Goal: Information Seeking & Learning: Learn about a topic

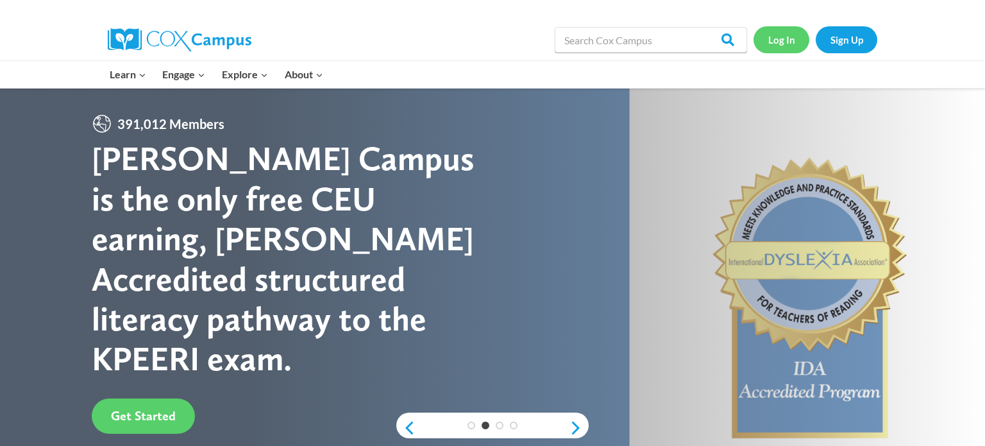
click at [764, 46] on link "Log In" at bounding box center [782, 39] width 56 height 26
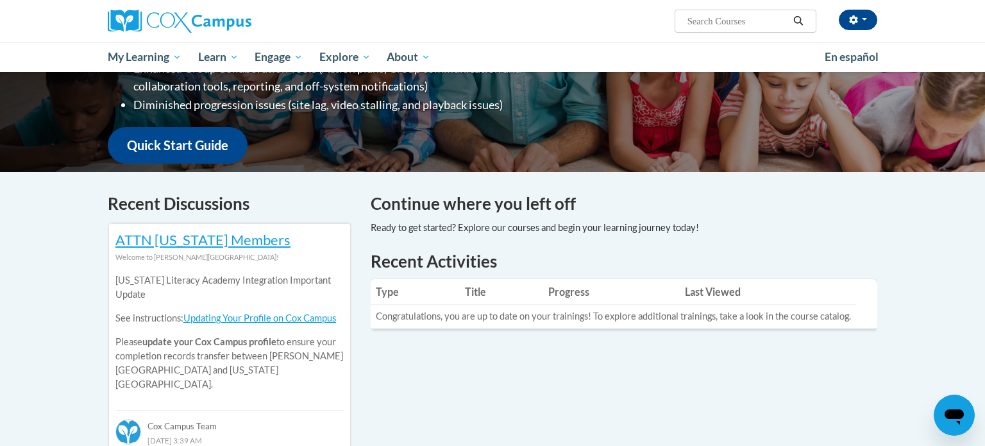
scroll to position [260, 0]
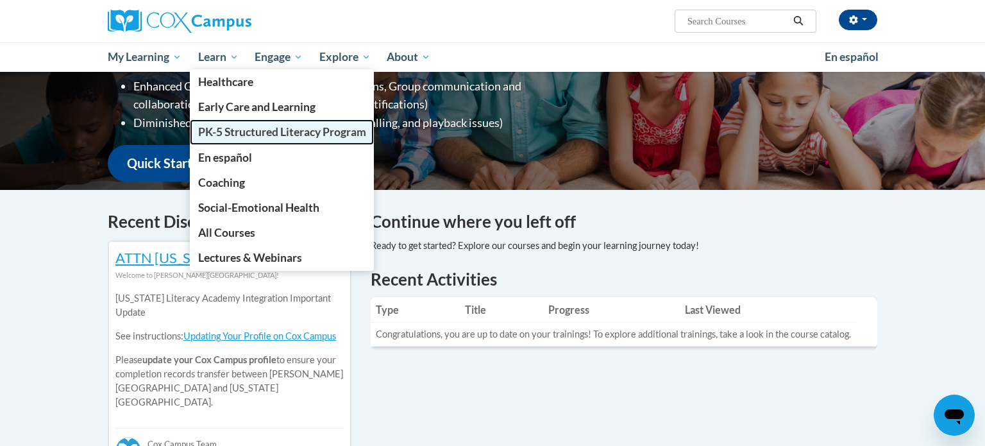
click at [232, 140] on link "PK-5 Structured Literacy Program" at bounding box center [282, 131] width 185 height 25
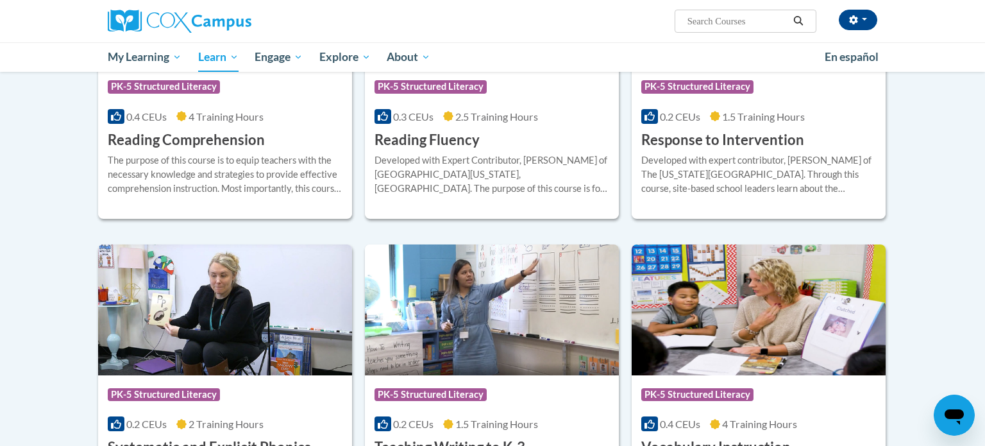
scroll to position [1191, 0]
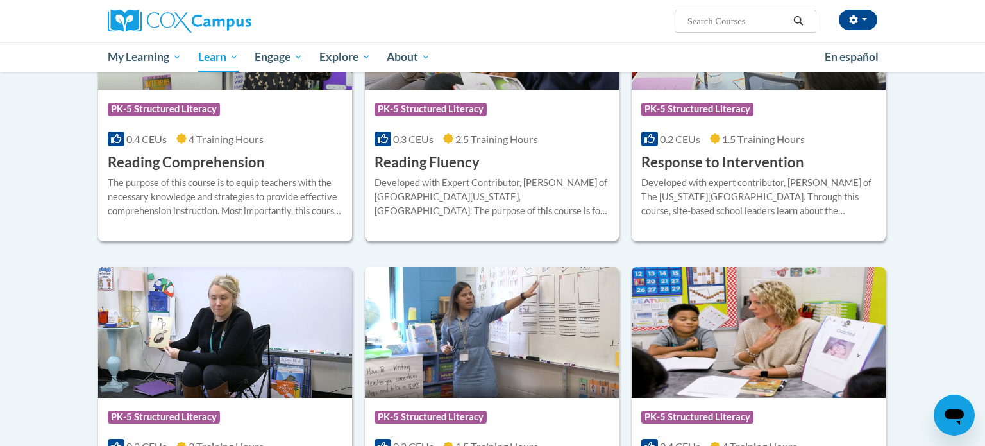
click at [493, 219] on div "Developed with Expert Contributor, Dr. Laura Rhinehart of University California…" at bounding box center [492, 202] width 235 height 52
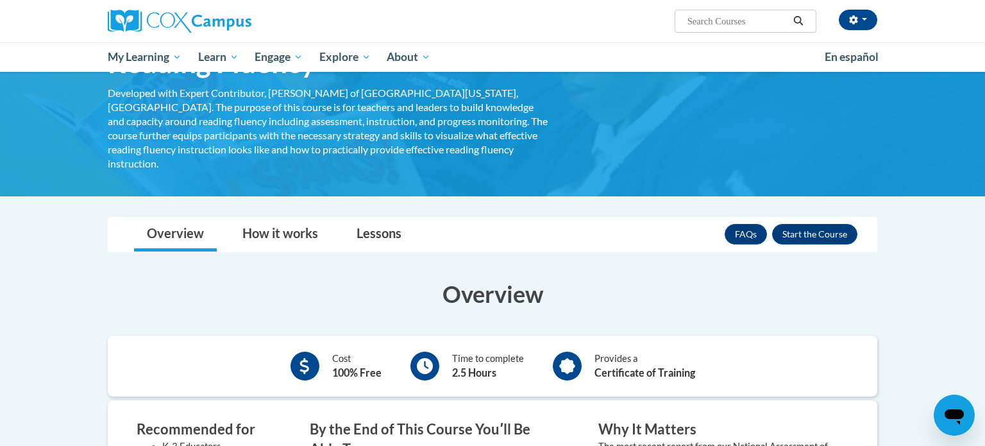
scroll to position [81, 0]
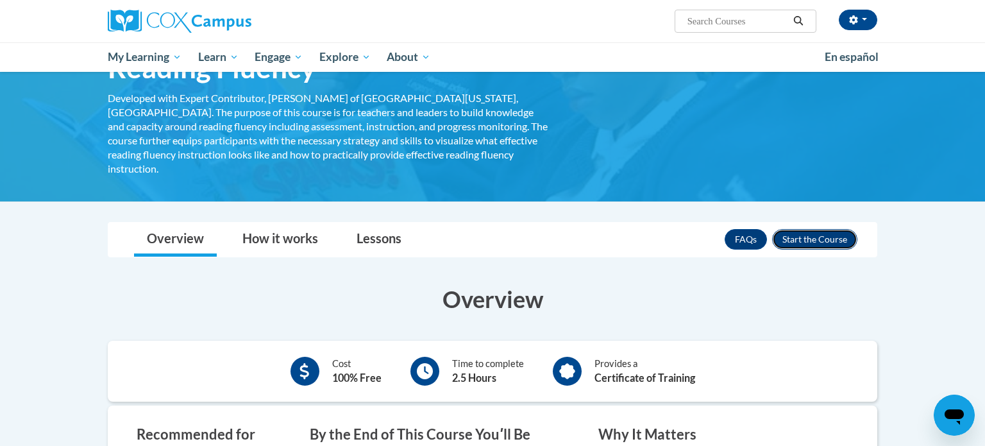
click at [833, 230] on button "Enroll" at bounding box center [814, 239] width 85 height 21
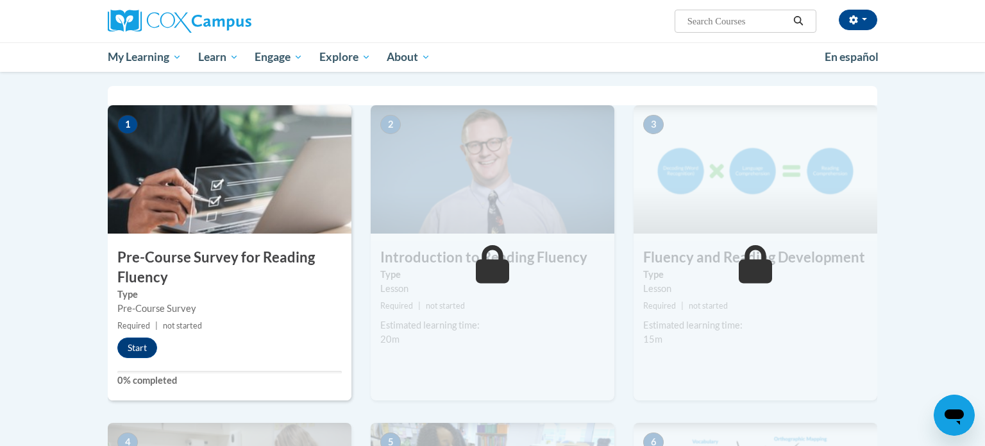
scroll to position [268, 0]
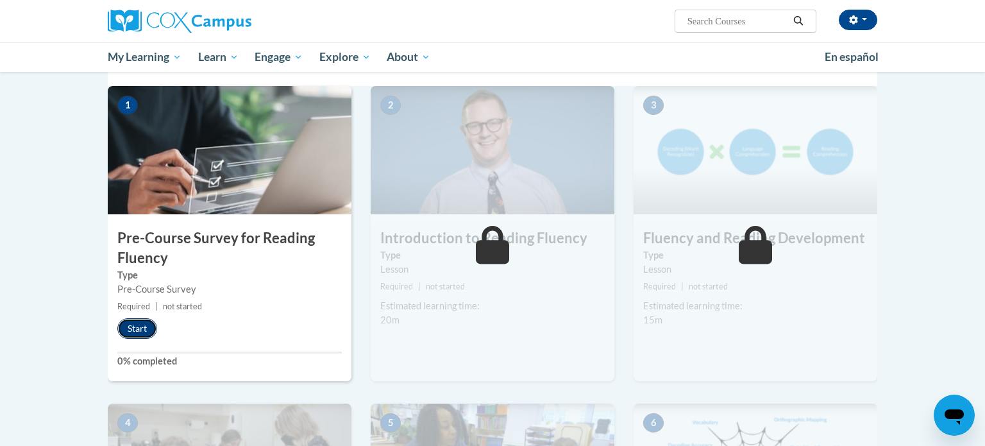
click at [145, 329] on button "Start" at bounding box center [137, 328] width 40 height 21
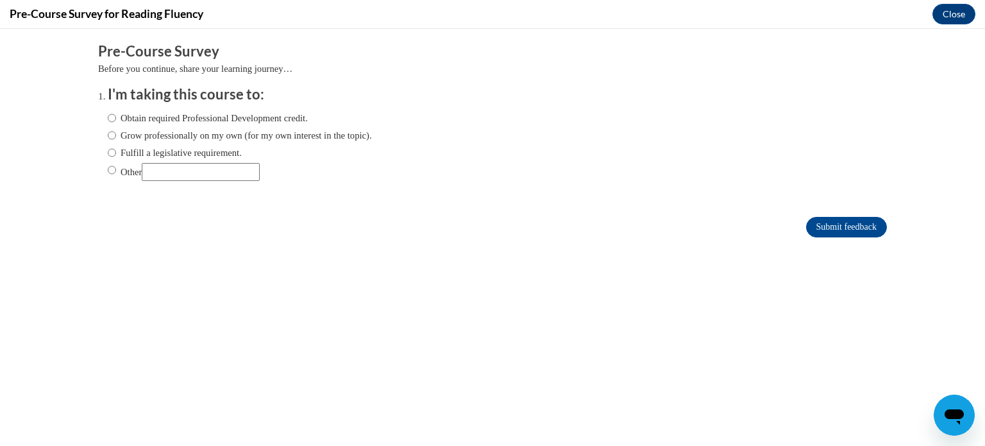
scroll to position [0, 0]
click at [110, 174] on input "Other" at bounding box center [112, 170] width 8 height 14
radio input "true"
click at [838, 230] on input "Submit feedback" at bounding box center [846, 227] width 81 height 21
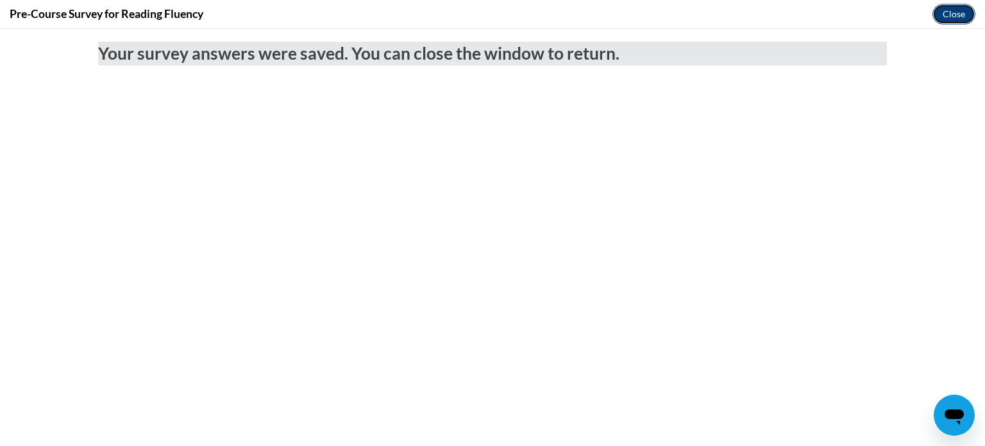
click at [945, 11] on button "Close" at bounding box center [954, 14] width 43 height 21
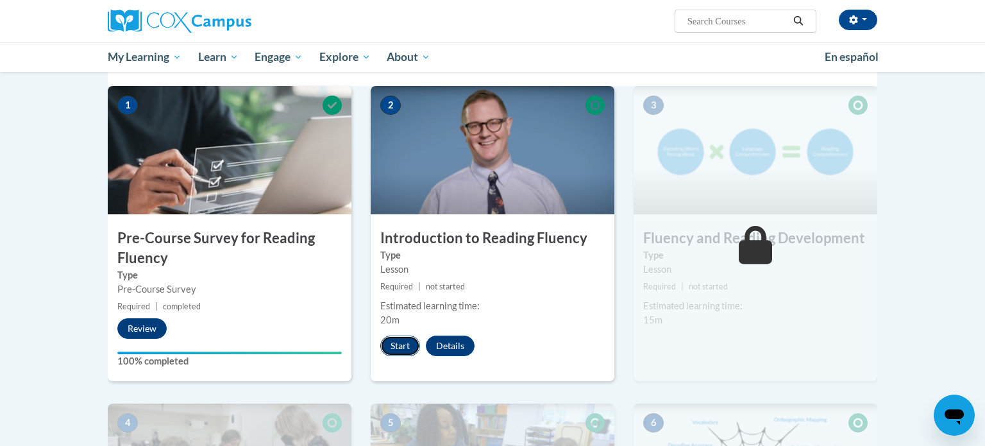
click at [397, 350] on button "Start" at bounding box center [400, 346] width 40 height 21
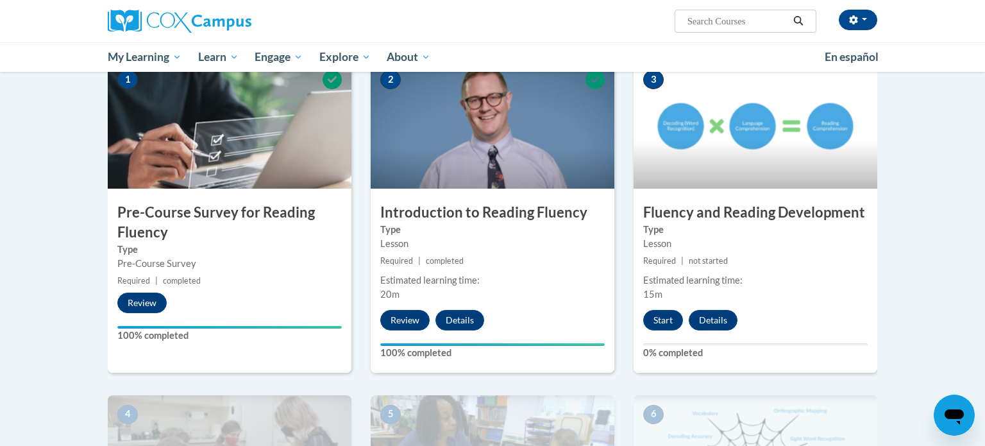
scroll to position [295, 0]
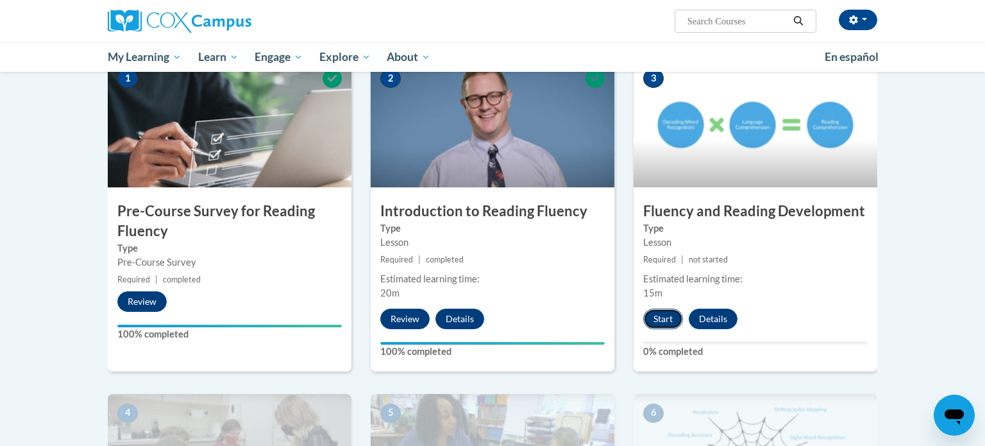
click at [655, 318] on button "Start" at bounding box center [663, 319] width 40 height 21
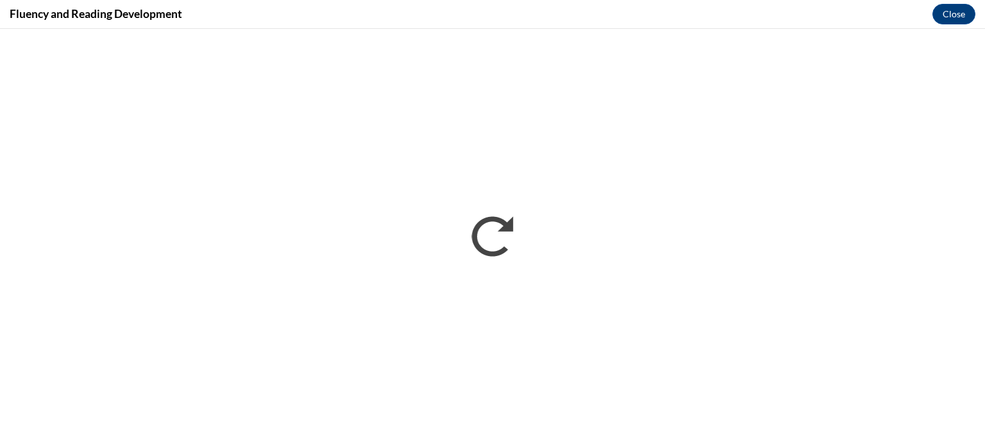
scroll to position [0, 0]
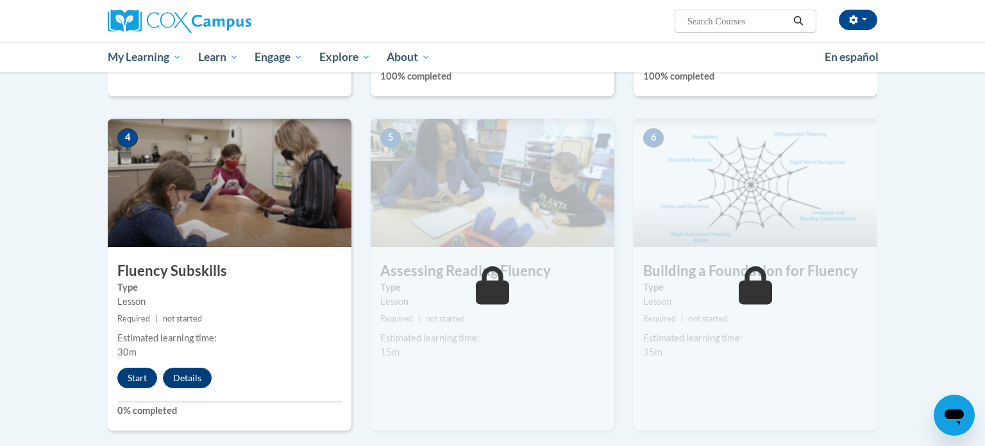
scroll to position [572, 0]
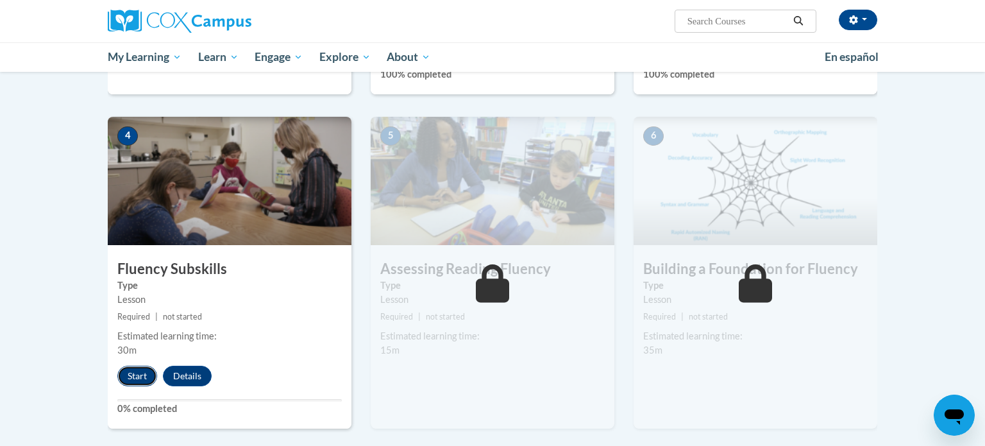
click at [141, 368] on button "Start" at bounding box center [137, 376] width 40 height 21
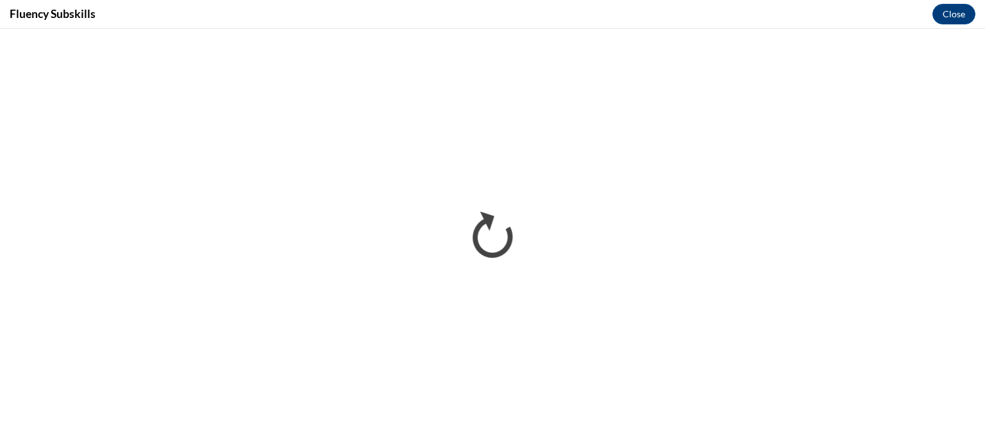
scroll to position [0, 0]
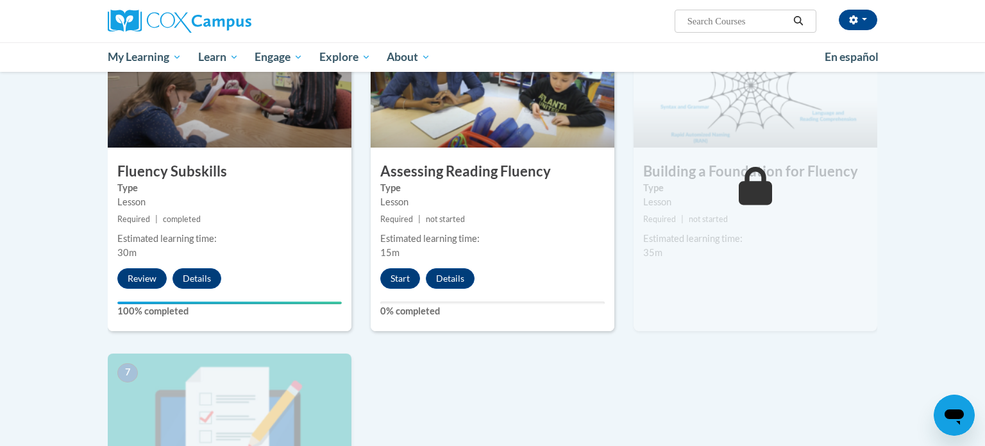
scroll to position [679, 0]
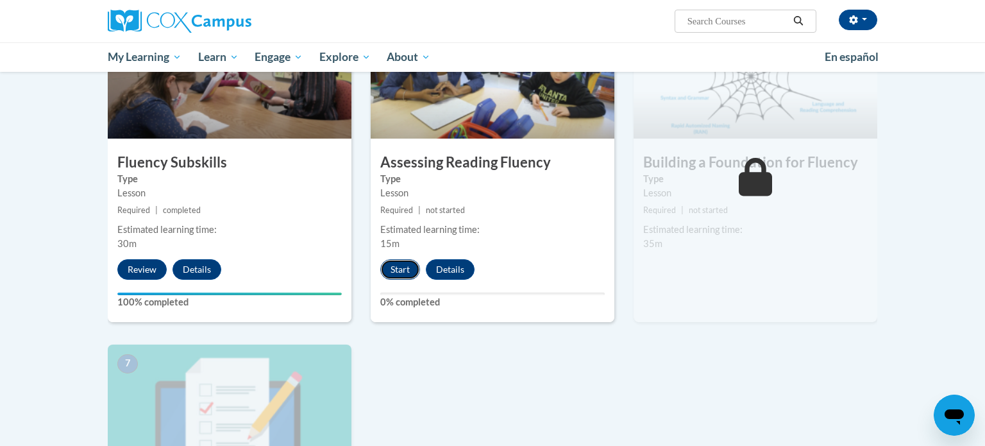
click at [393, 267] on button "Start" at bounding box center [400, 269] width 40 height 21
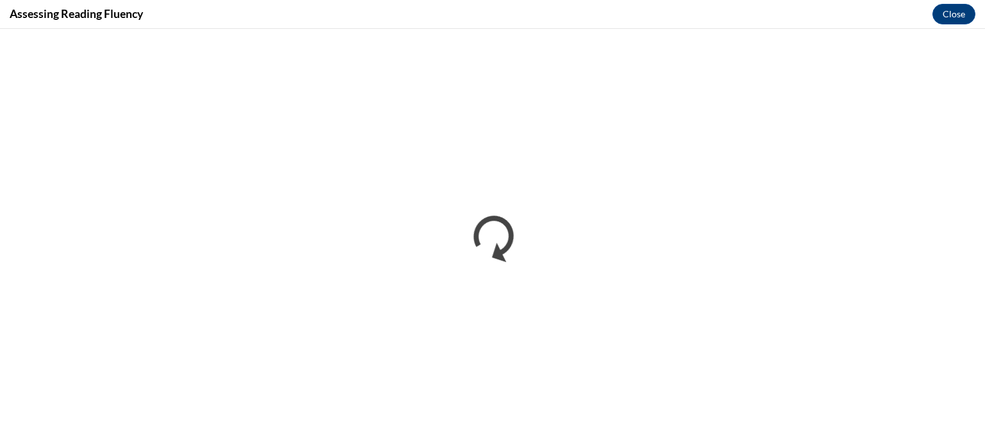
scroll to position [0, 0]
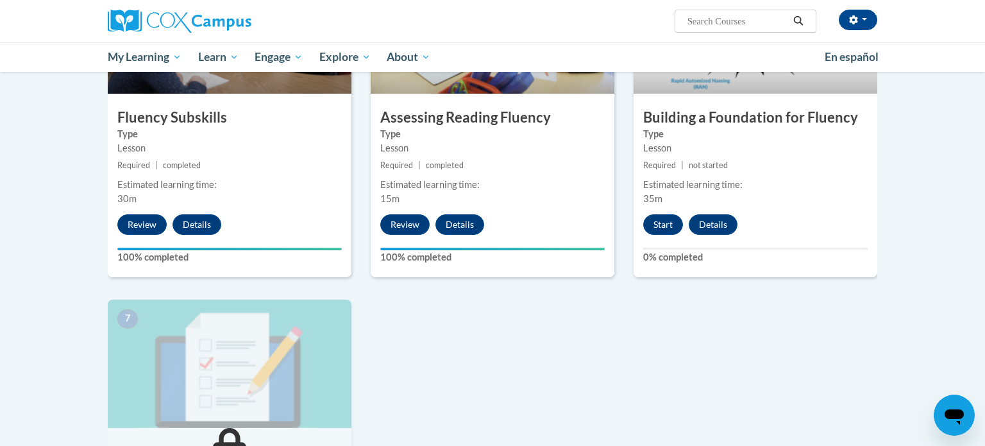
scroll to position [727, 0]
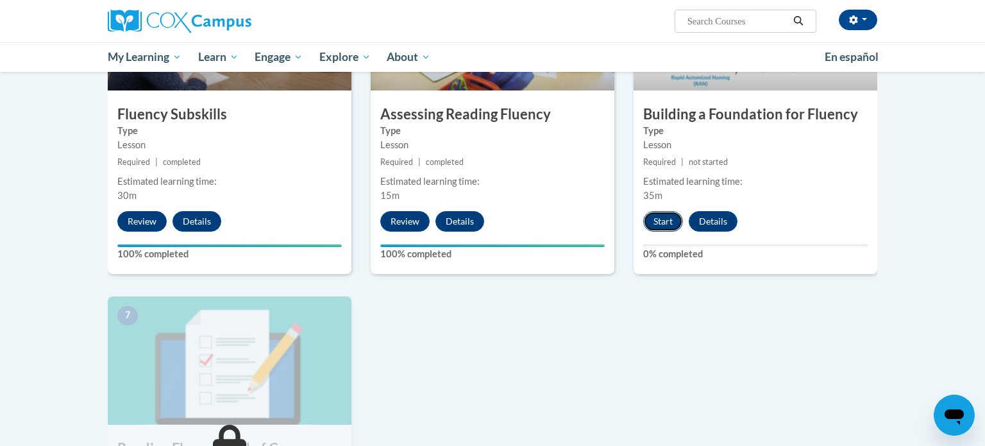
click at [663, 219] on button "Start" at bounding box center [663, 221] width 40 height 21
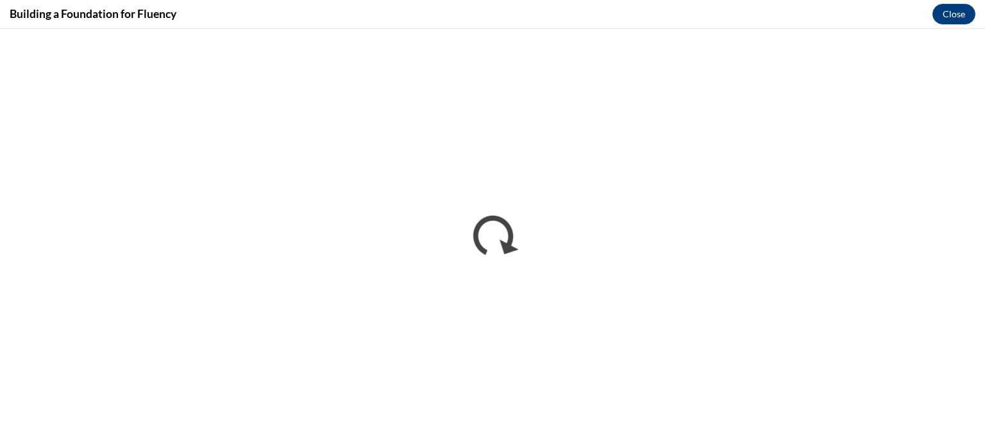
scroll to position [0, 0]
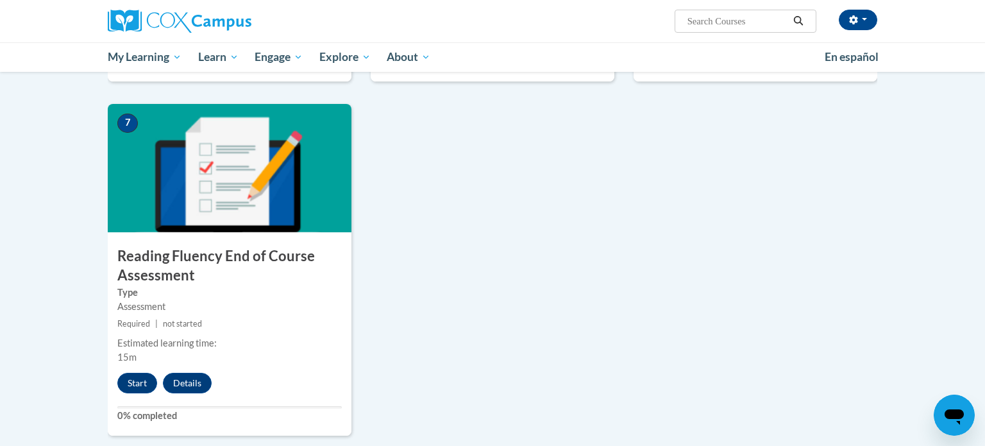
scroll to position [922, 0]
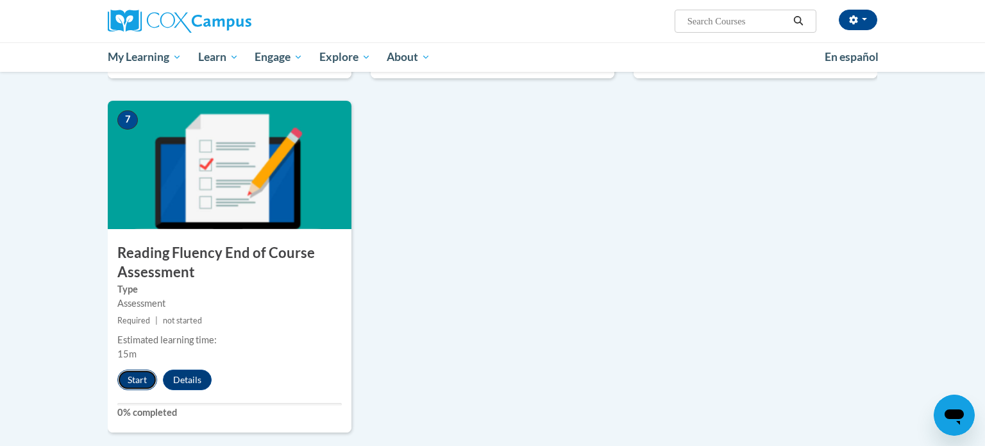
click at [132, 373] on button "Start" at bounding box center [137, 380] width 40 height 21
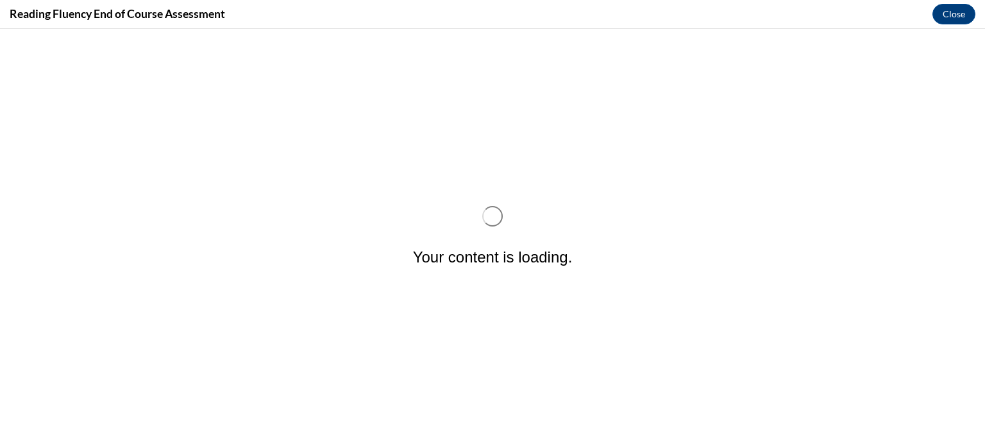
scroll to position [0, 0]
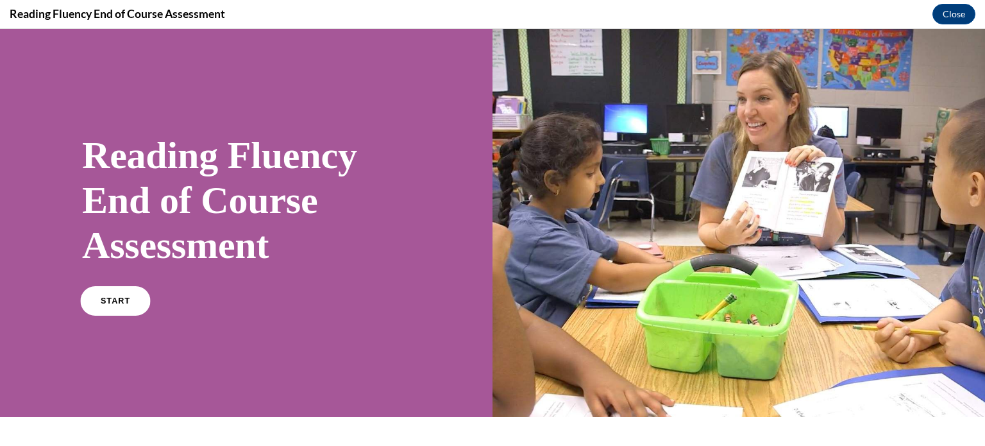
click at [132, 308] on link "START" at bounding box center [115, 301] width 70 height 30
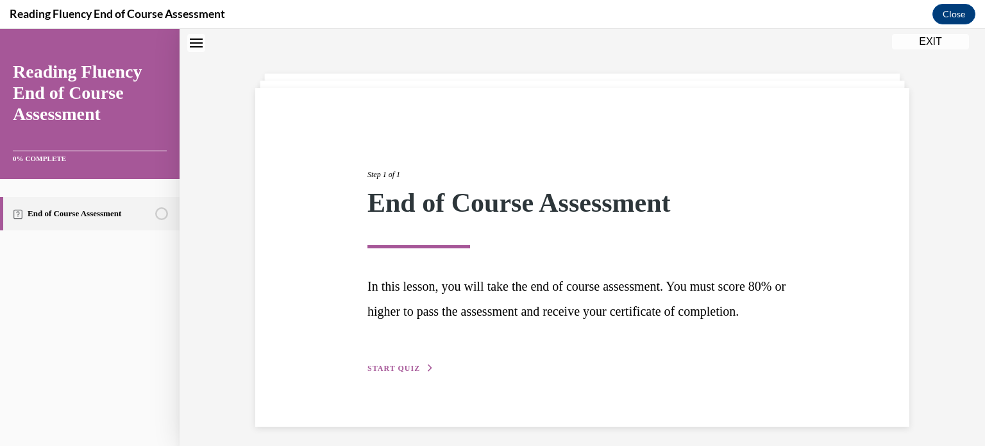
scroll to position [69, 0]
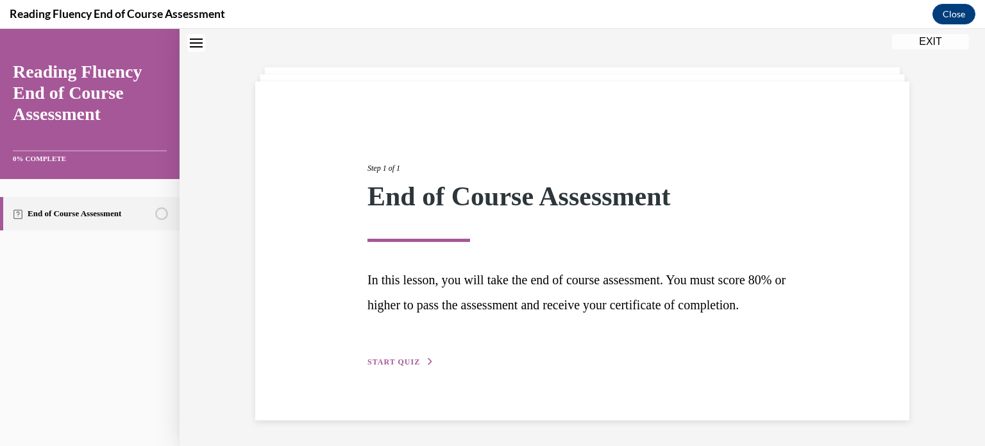
click at [414, 366] on button "START QUIZ" at bounding box center [401, 362] width 67 height 12
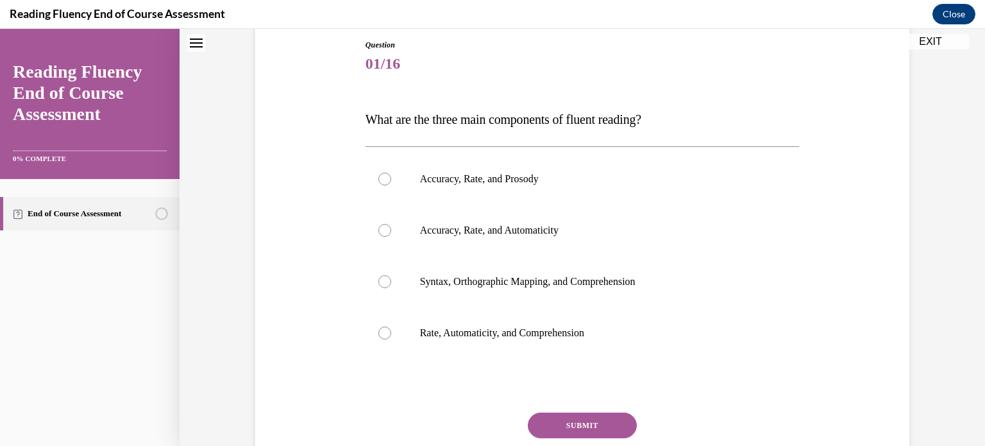
scroll to position [142, 0]
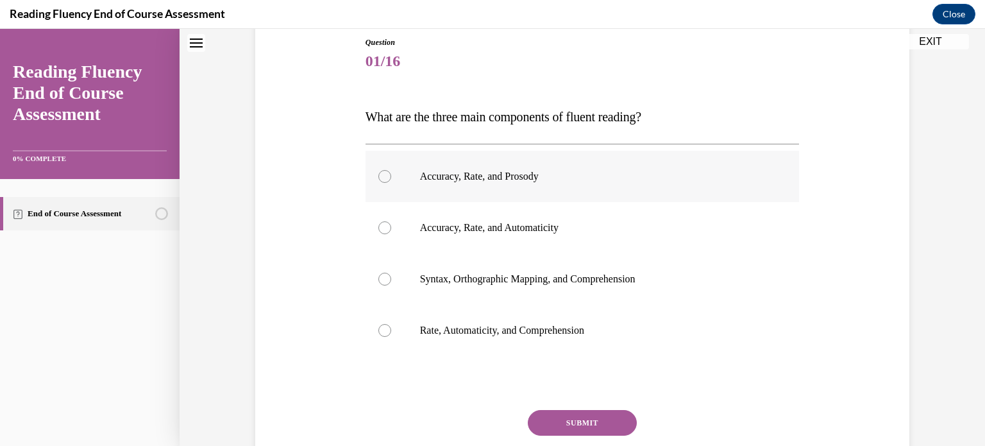
click at [517, 178] on p "Accuracy, Rate, and Prosody" at bounding box center [594, 176] width 348 height 13
click at [391, 178] on input "Accuracy, Rate, and Prosody" at bounding box center [384, 176] width 13 height 13
radio input "true"
click at [573, 418] on button "SUBMIT" at bounding box center [582, 423] width 109 height 26
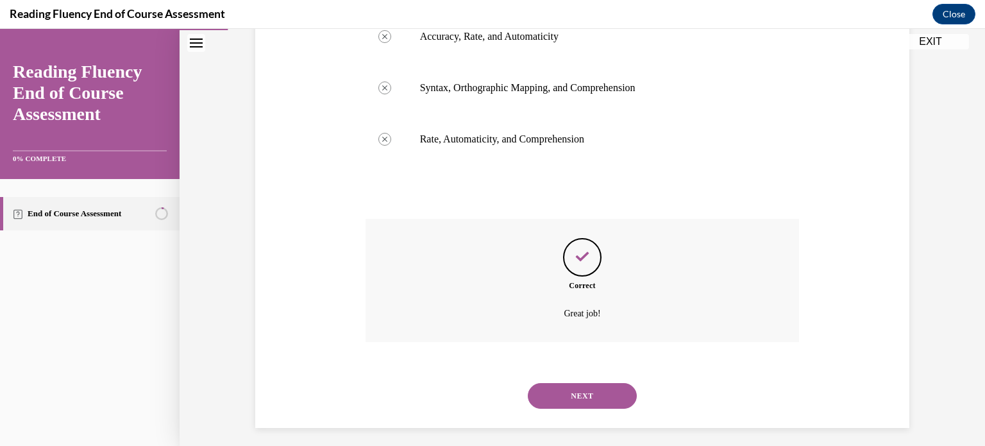
scroll to position [340, 0]
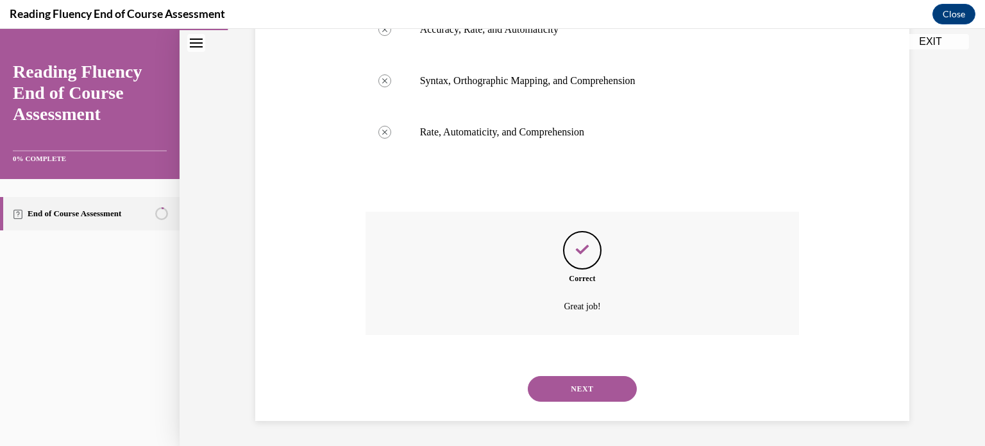
click at [579, 393] on button "NEXT" at bounding box center [582, 389] width 109 height 26
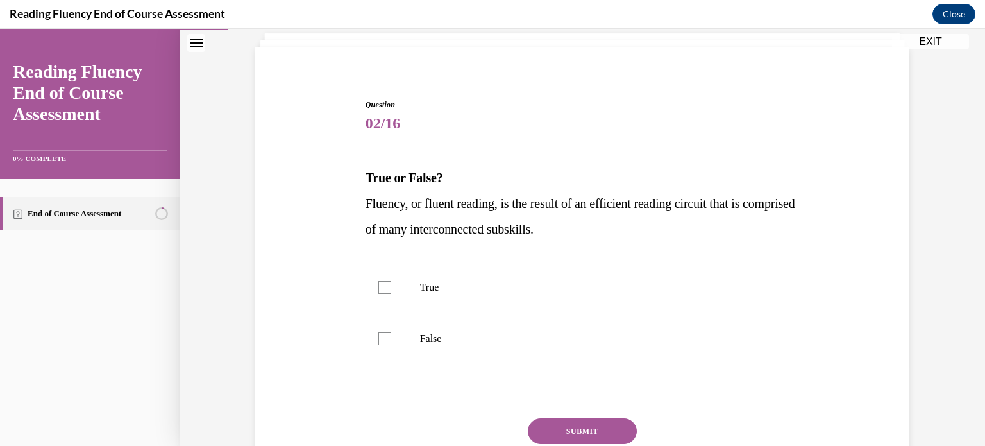
scroll to position [80, 0]
click at [409, 278] on label "True" at bounding box center [583, 286] width 434 height 51
click at [391, 280] on input "True" at bounding box center [384, 286] width 13 height 13
checkbox input "true"
click at [581, 430] on button "SUBMIT" at bounding box center [582, 431] width 109 height 26
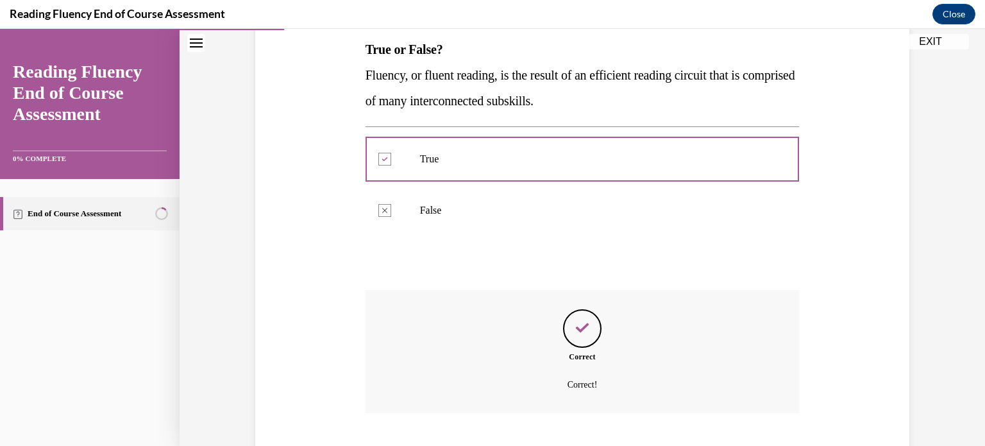
scroll to position [286, 0]
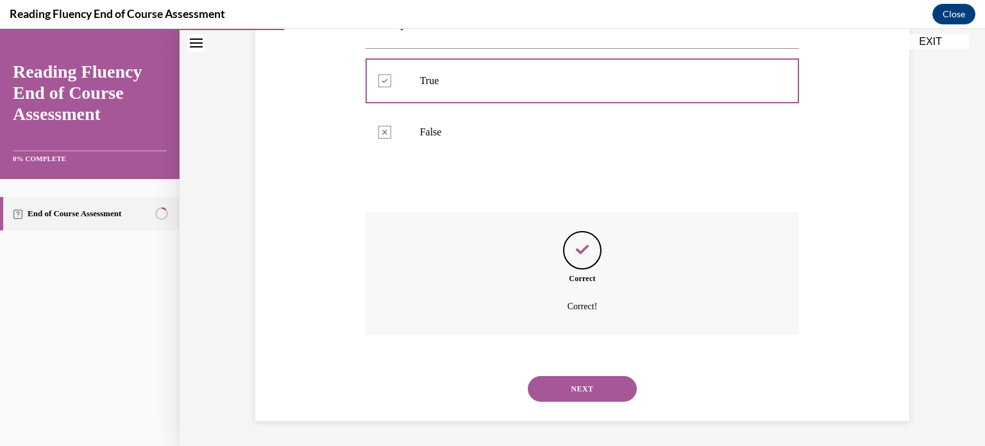
click at [579, 393] on button "NEXT" at bounding box center [582, 389] width 109 height 26
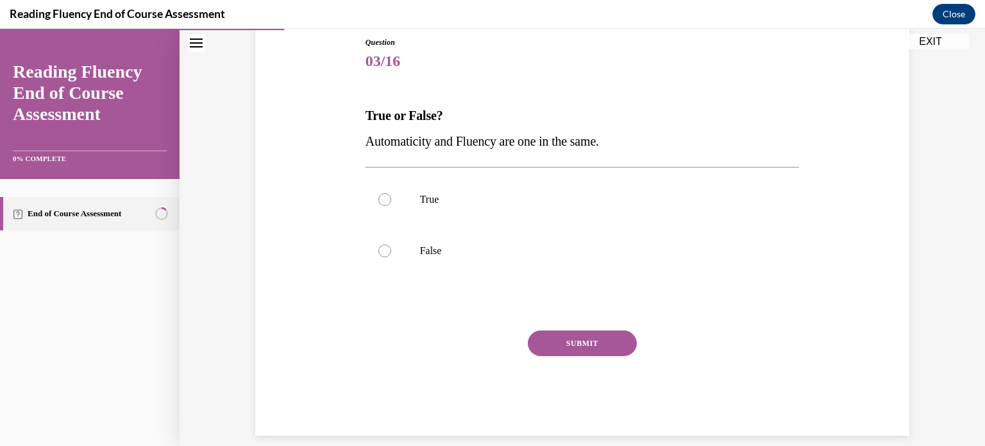
scroll to position [157, 0]
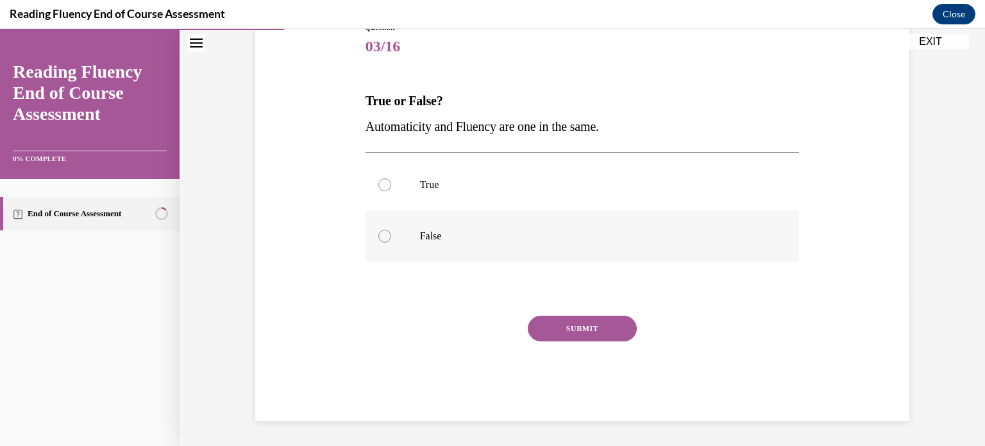
click at [554, 236] on p "False" at bounding box center [594, 236] width 348 height 13
click at [391, 236] on input "False" at bounding box center [384, 236] width 13 height 13
radio input "true"
click at [567, 319] on button "SUBMIT" at bounding box center [582, 329] width 109 height 26
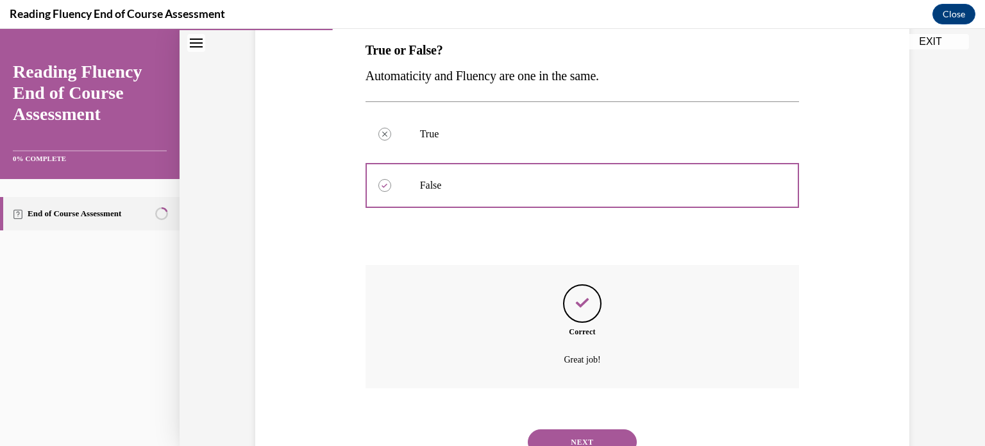
scroll to position [260, 0]
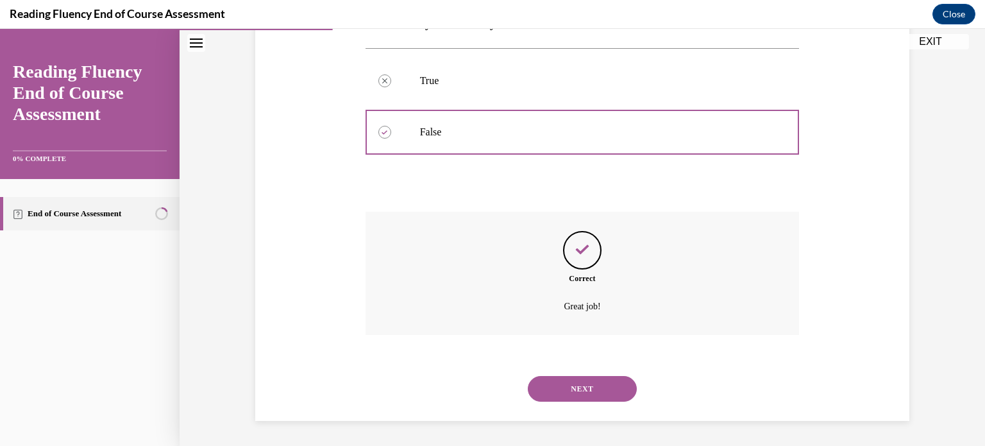
click at [588, 376] on button "NEXT" at bounding box center [582, 389] width 109 height 26
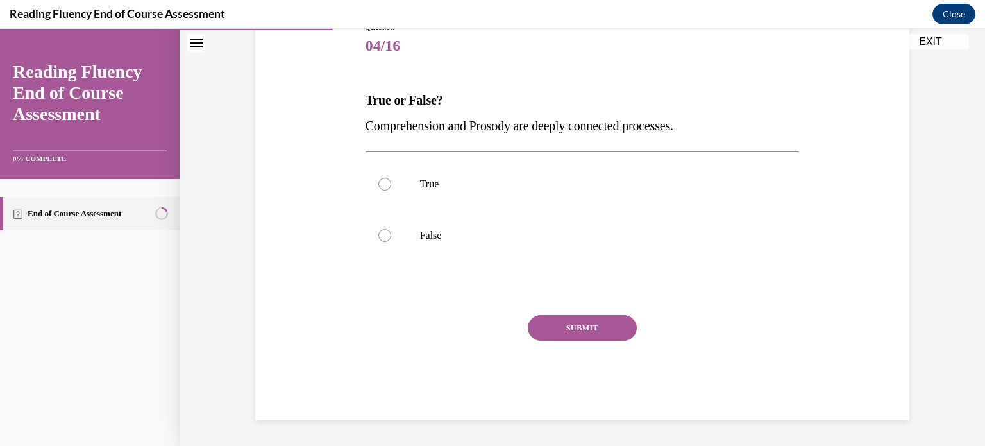
scroll to position [142, 0]
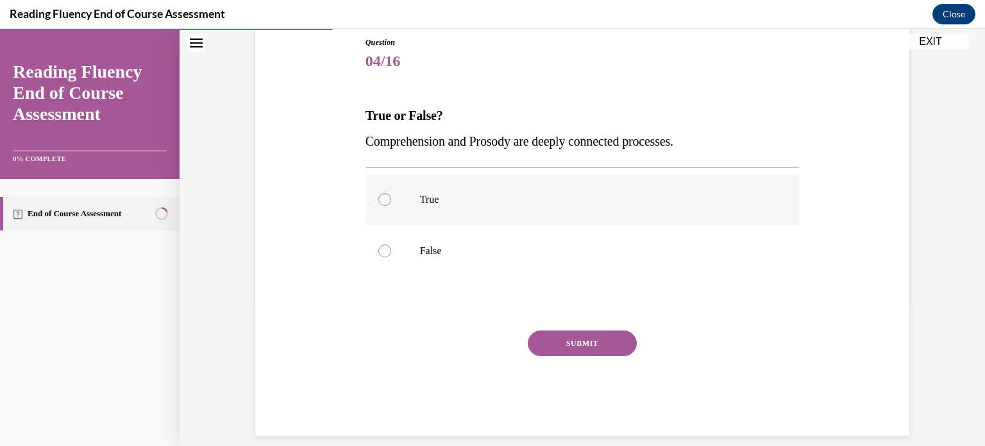
click at [385, 203] on div at bounding box center [384, 199] width 13 height 13
click at [385, 203] on input "True" at bounding box center [384, 199] width 13 height 13
radio input "true"
click at [601, 339] on button "SUBMIT" at bounding box center [582, 343] width 109 height 26
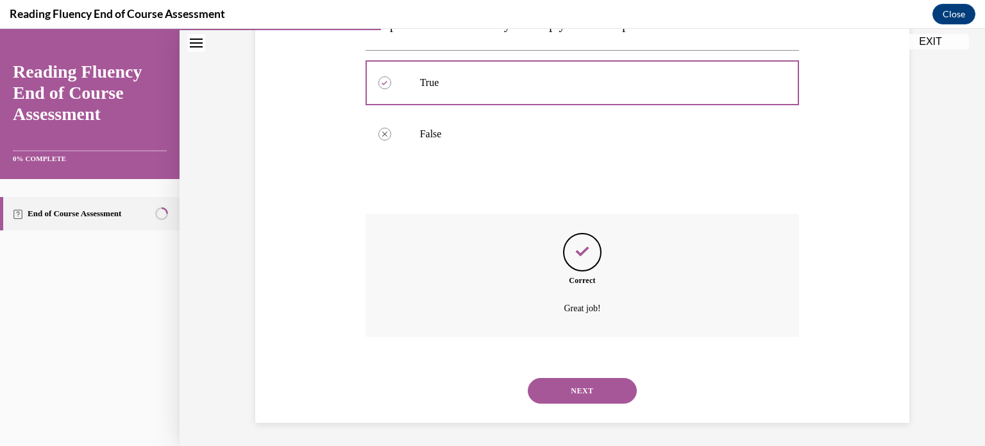
scroll to position [260, 0]
click at [588, 380] on button "NEXT" at bounding box center [582, 389] width 109 height 26
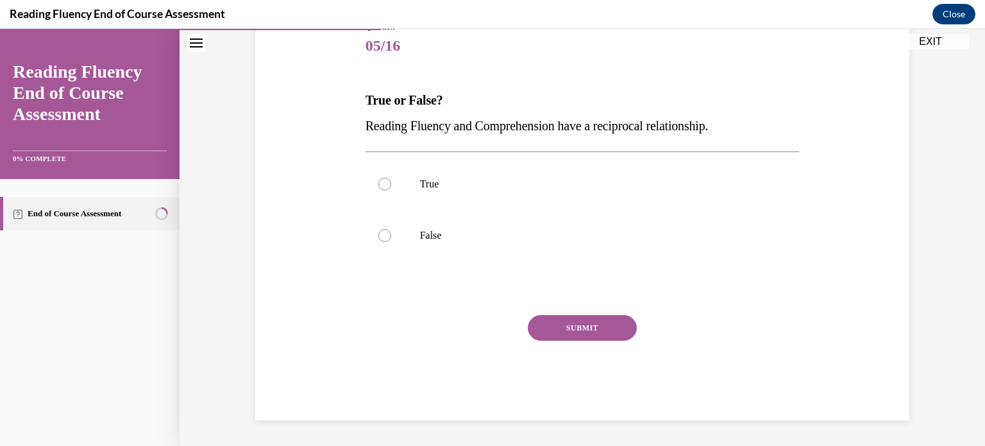
scroll to position [142, 0]
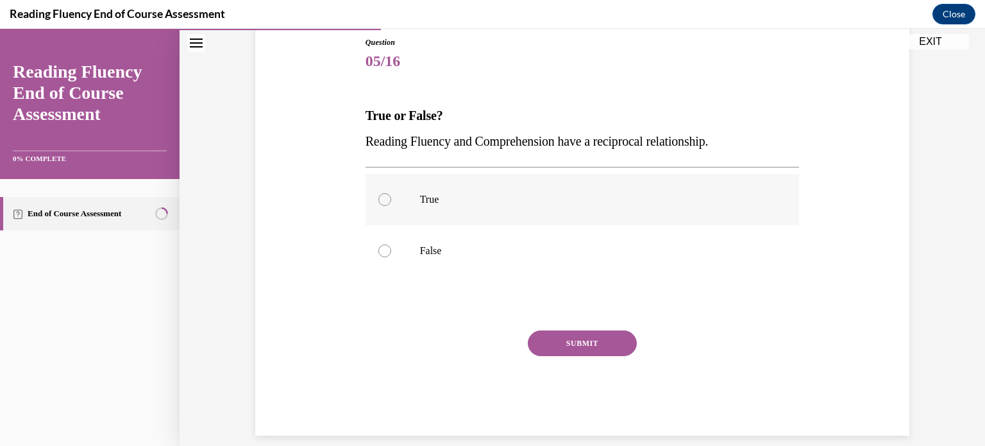
click at [518, 195] on p "True" at bounding box center [594, 199] width 348 height 13
click at [391, 195] on input "True" at bounding box center [384, 199] width 13 height 13
radio input "true"
click at [590, 337] on button "SUBMIT" at bounding box center [582, 343] width 109 height 26
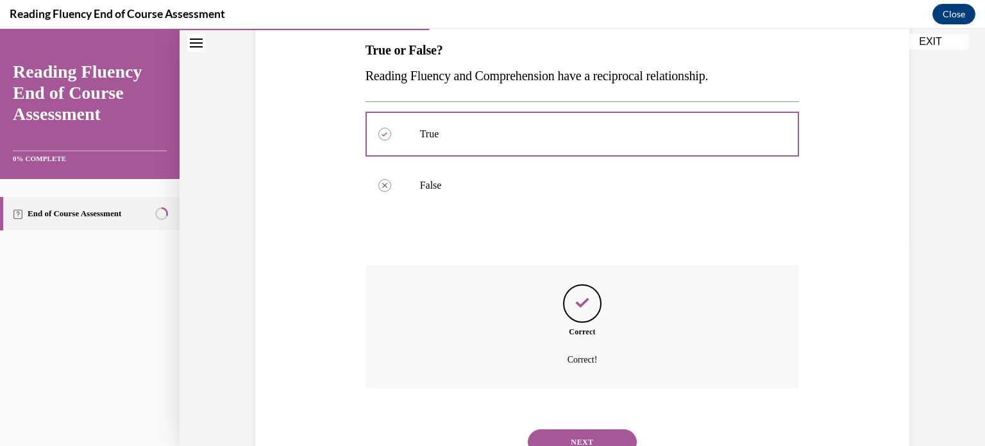
scroll to position [260, 0]
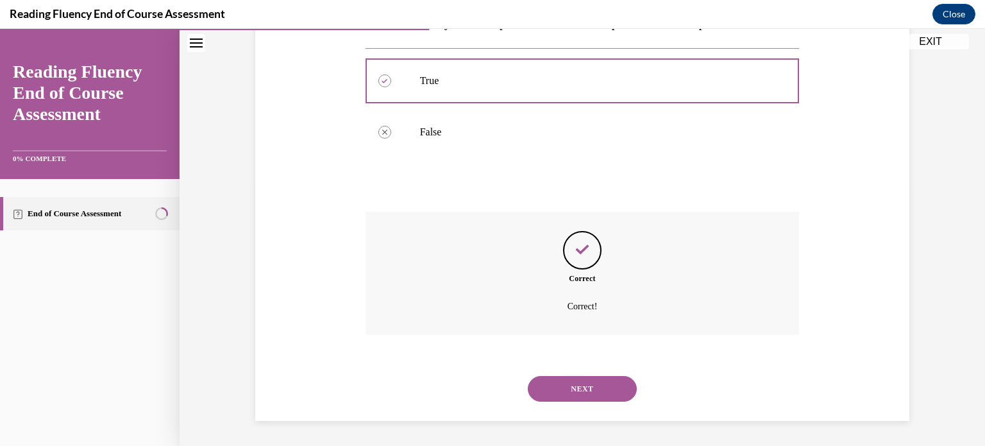
click at [586, 382] on button "NEXT" at bounding box center [582, 389] width 109 height 26
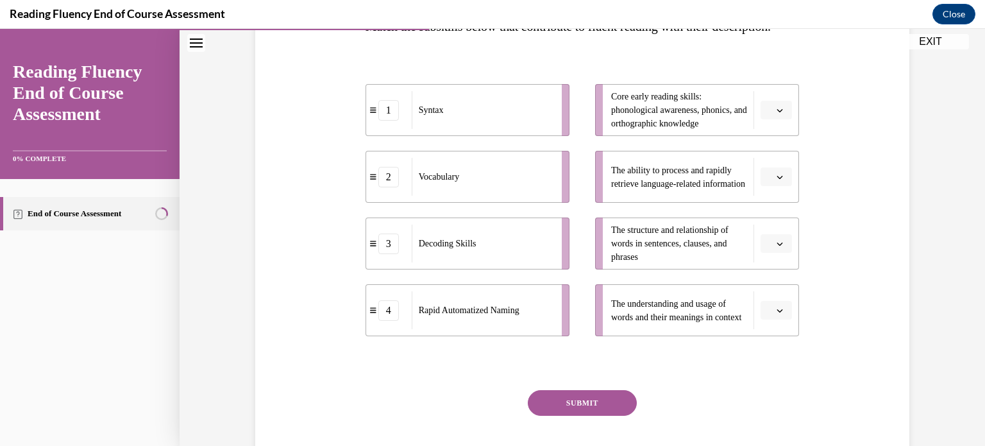
scroll to position [232, 0]
click at [501, 262] on div "Decoding Skills" at bounding box center [483, 243] width 142 height 38
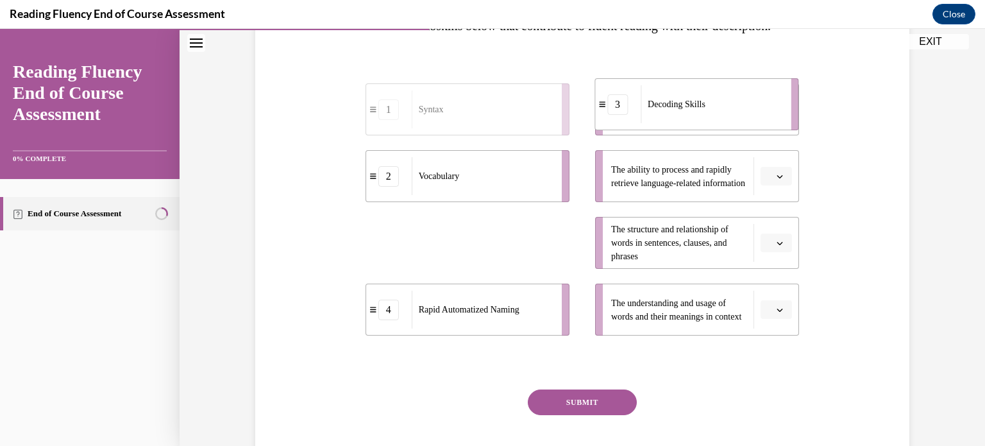
drag, startPoint x: 501, startPoint y: 282, endPoint x: 732, endPoint y: 148, distance: 267.4
click at [732, 123] on div "Decoding Skills" at bounding box center [712, 104] width 142 height 38
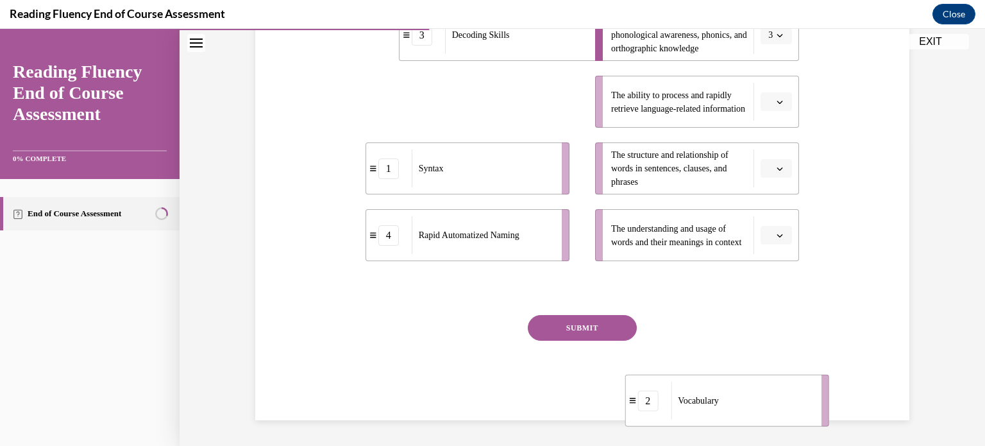
scroll to position [321, 0]
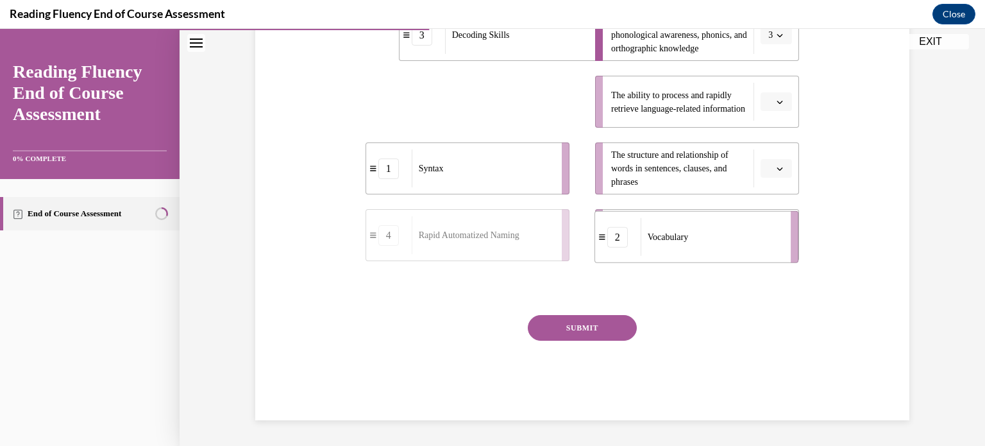
drag, startPoint x: 486, startPoint y: 193, endPoint x: 716, endPoint y: 210, distance: 230.3
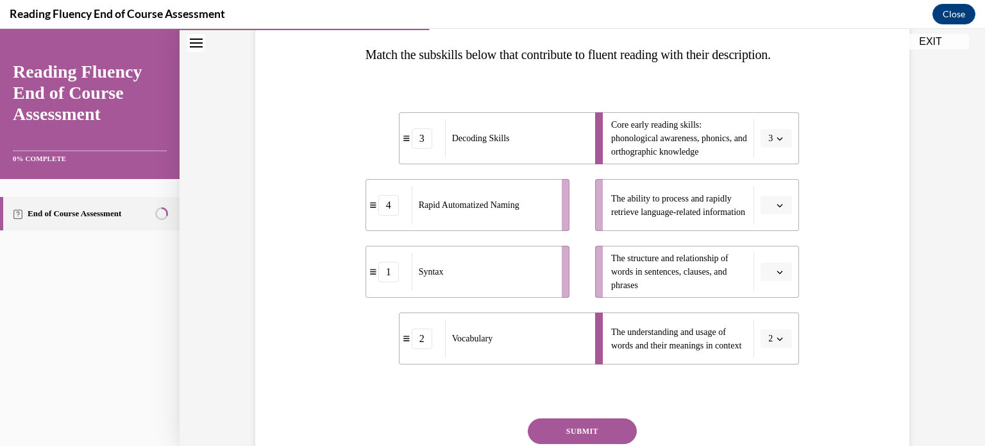
scroll to position [201, 0]
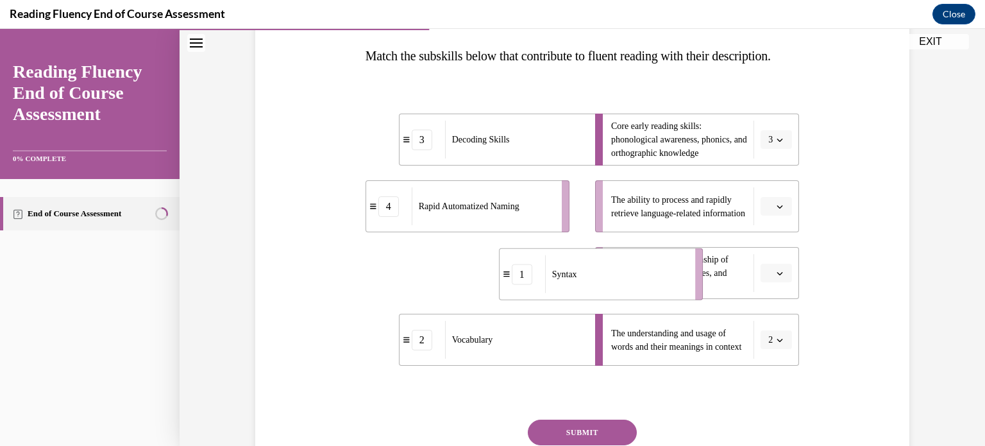
drag, startPoint x: 468, startPoint y: 302, endPoint x: 626, endPoint y: 305, distance: 158.5
click at [626, 293] on div "Syntax" at bounding box center [616, 274] width 142 height 38
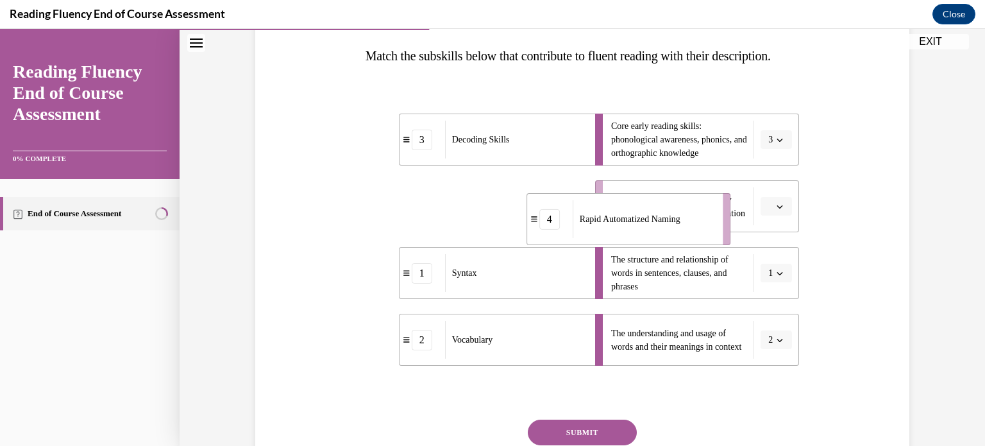
drag, startPoint x: 499, startPoint y: 226, endPoint x: 660, endPoint y: 241, distance: 161.6
click at [660, 224] on span "Rapid Automatized Naming" at bounding box center [630, 219] width 101 height 10
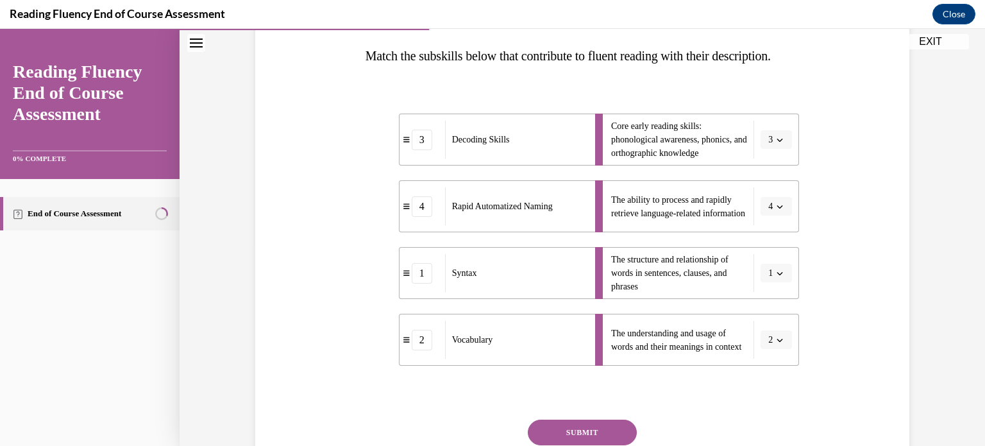
scroll to position [331, 0]
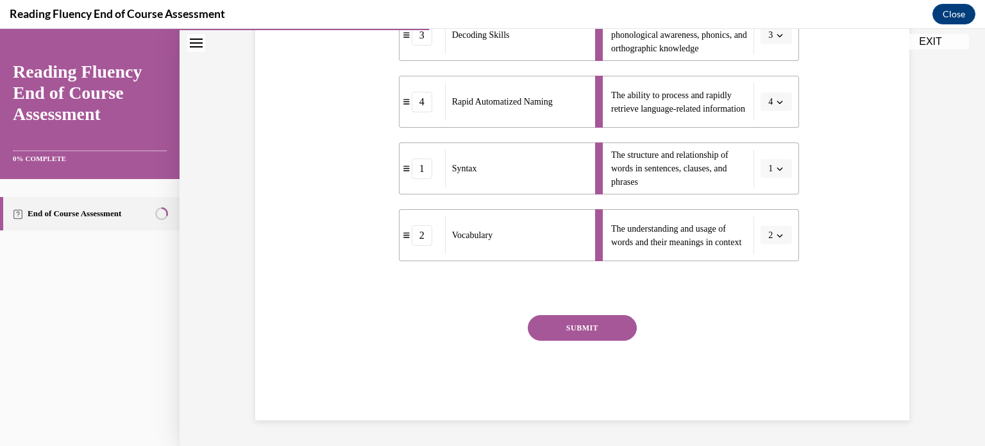
click at [588, 325] on button "SUBMIT" at bounding box center [582, 328] width 109 height 26
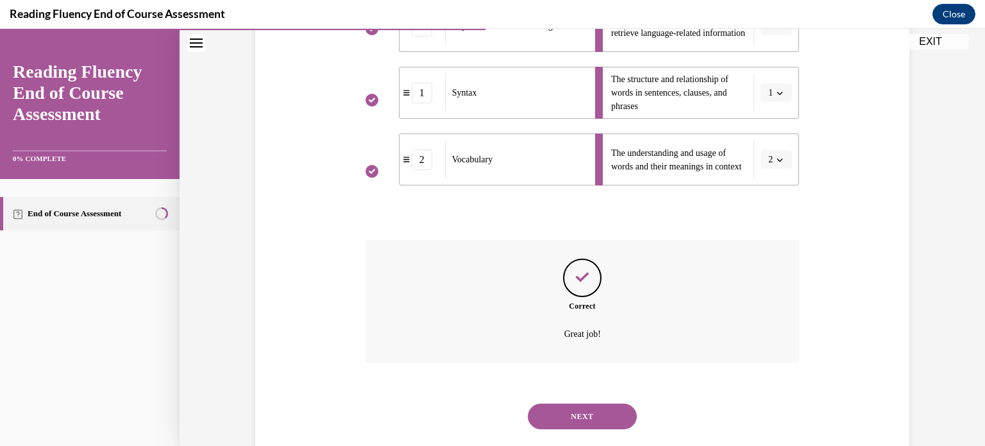
scroll to position [435, 0]
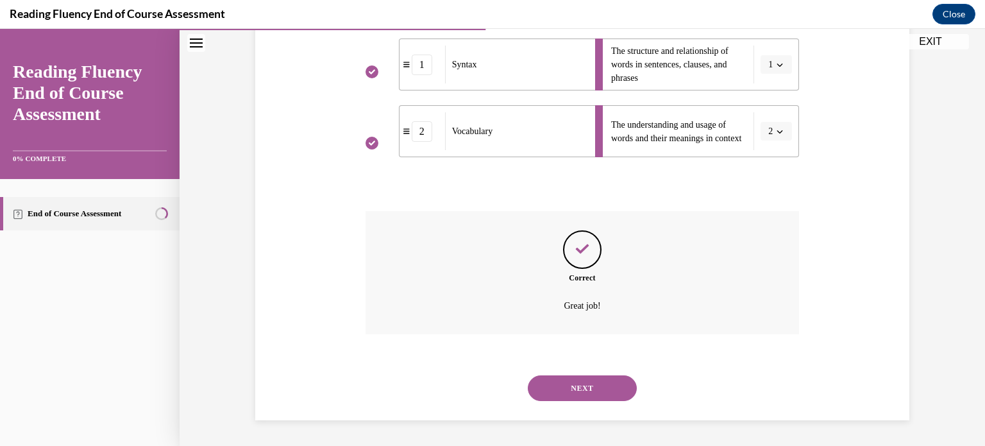
click at [581, 387] on button "NEXT" at bounding box center [582, 388] width 109 height 26
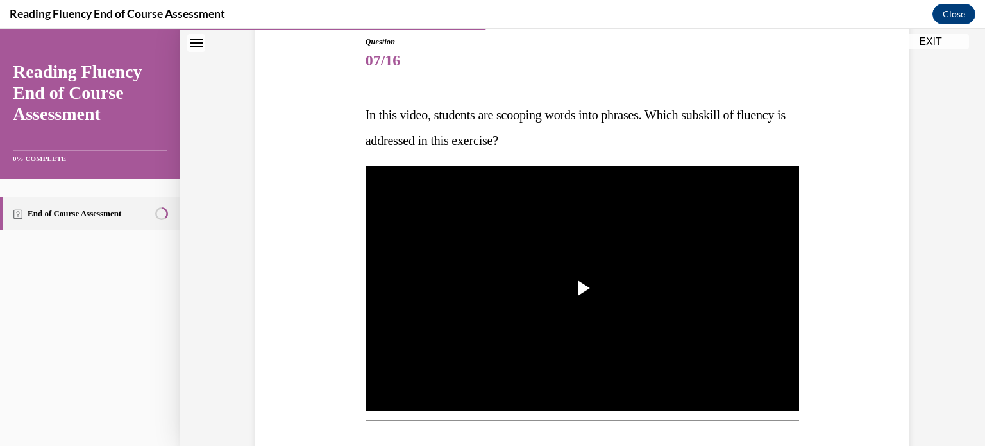
scroll to position [146, 0]
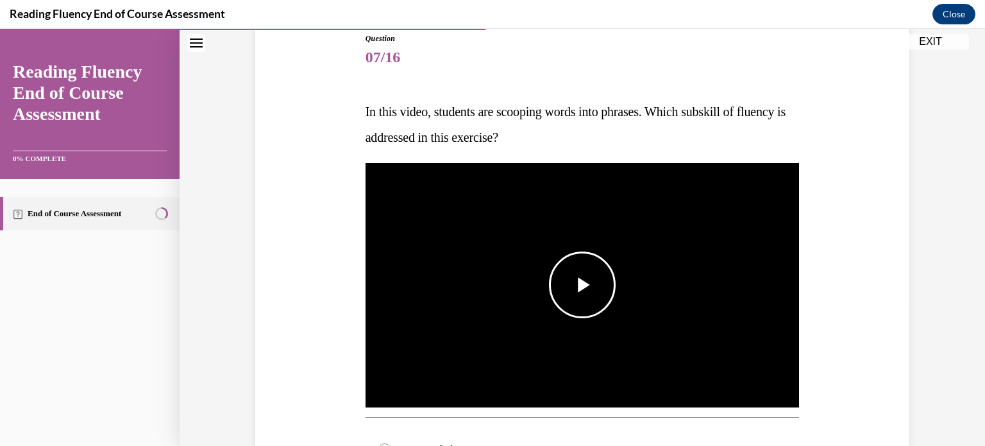
click at [582, 285] on span "Video player" at bounding box center [582, 285] width 0 height 0
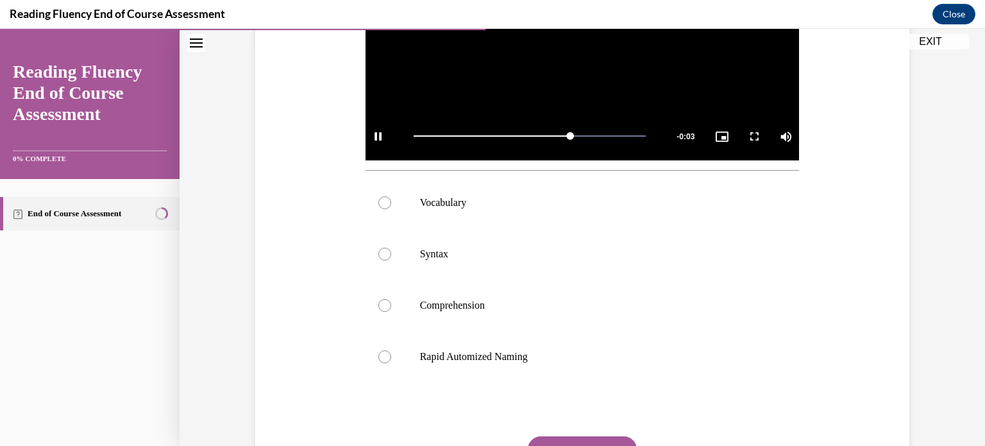
scroll to position [393, 0]
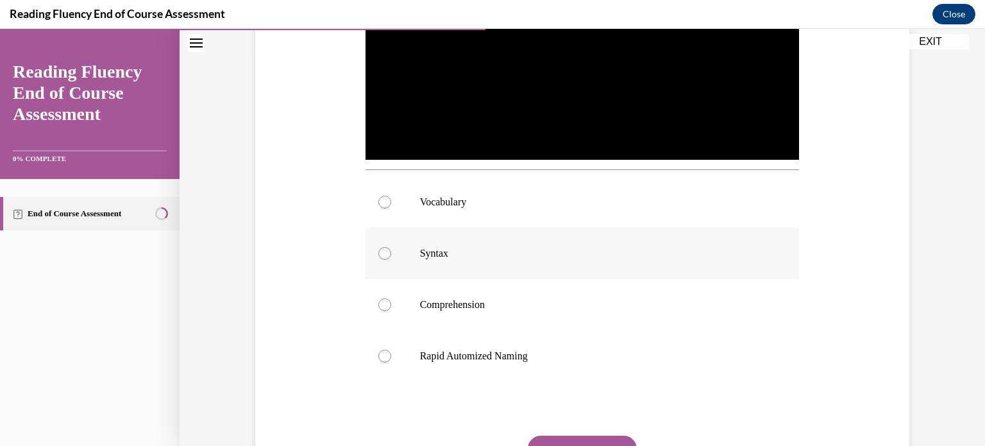
click at [447, 255] on p "Syntax" at bounding box center [594, 253] width 348 height 13
click at [391, 255] on input "Syntax" at bounding box center [384, 253] width 13 height 13
radio input "true"
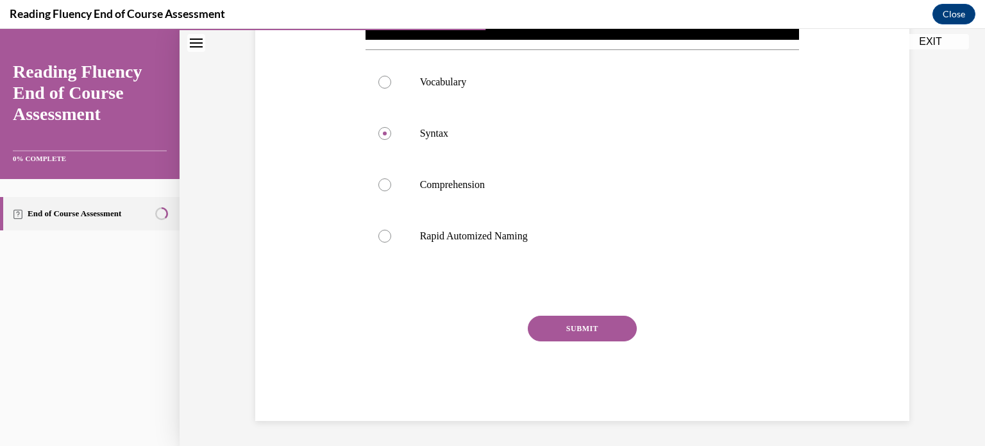
click at [591, 330] on button "SUBMIT" at bounding box center [582, 329] width 109 height 26
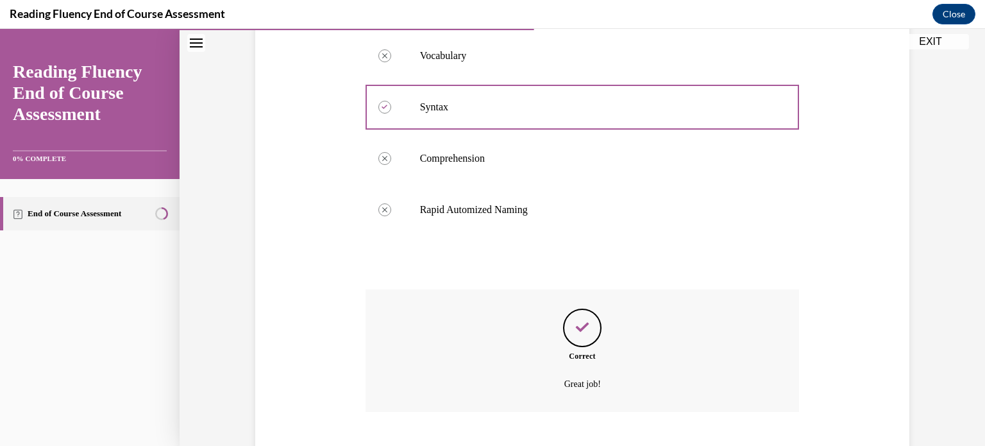
scroll to position [616, 0]
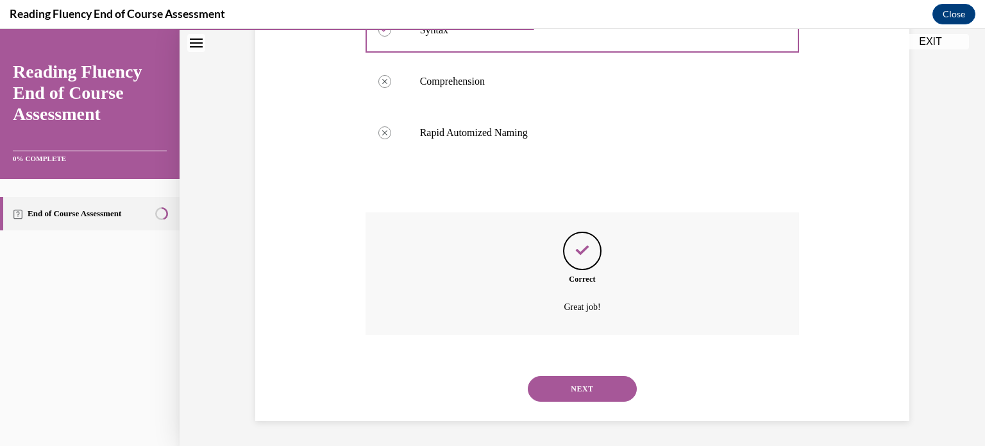
click at [588, 389] on button "NEXT" at bounding box center [582, 389] width 109 height 26
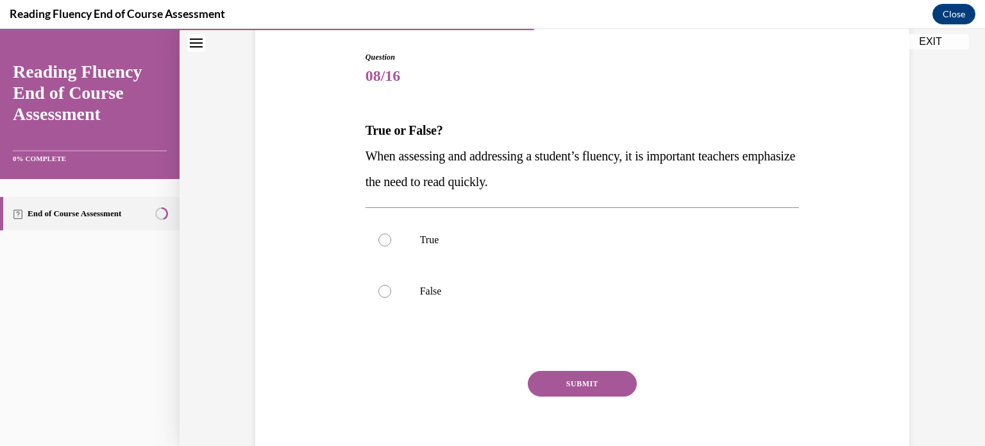
scroll to position [133, 0]
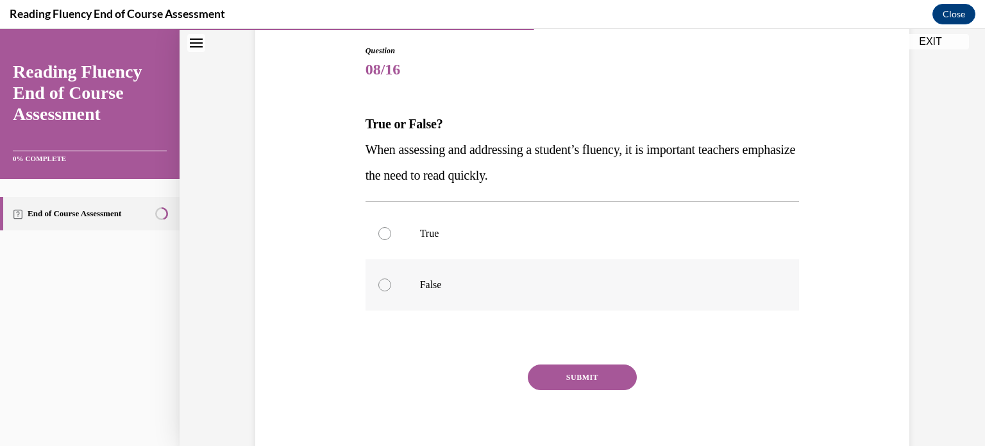
click at [593, 280] on p "False" at bounding box center [594, 284] width 348 height 13
click at [391, 280] on input "False" at bounding box center [384, 284] width 13 height 13
radio input "true"
click at [586, 375] on button "SUBMIT" at bounding box center [582, 377] width 109 height 26
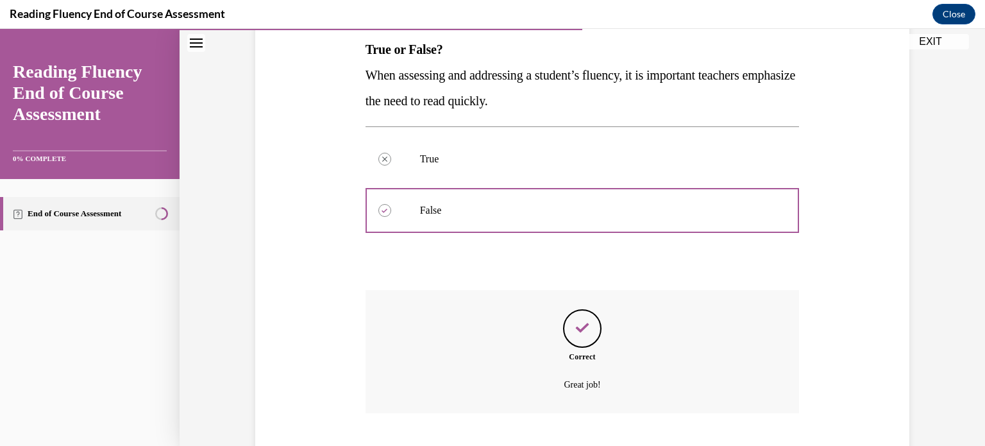
scroll to position [286, 0]
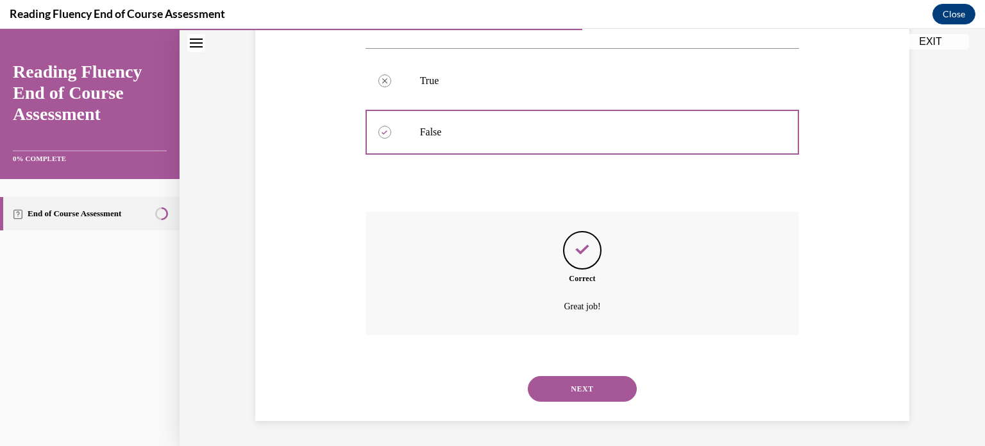
click at [585, 393] on button "NEXT" at bounding box center [582, 389] width 109 height 26
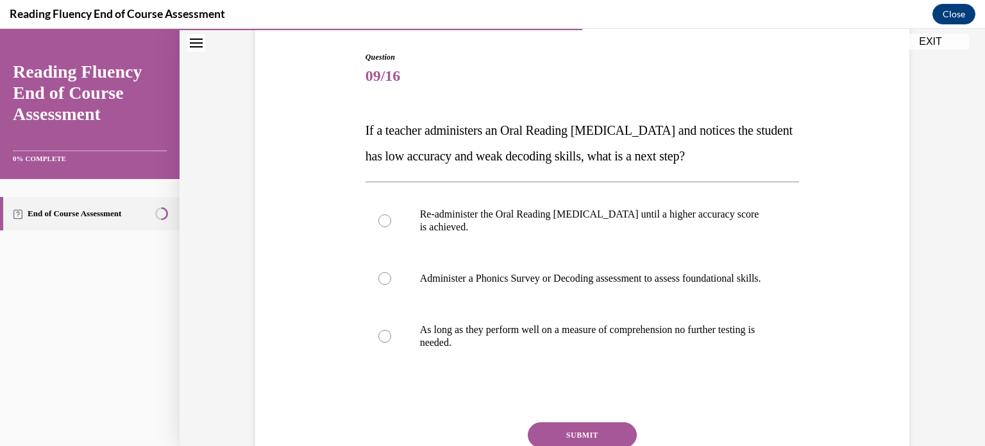
scroll to position [130, 0]
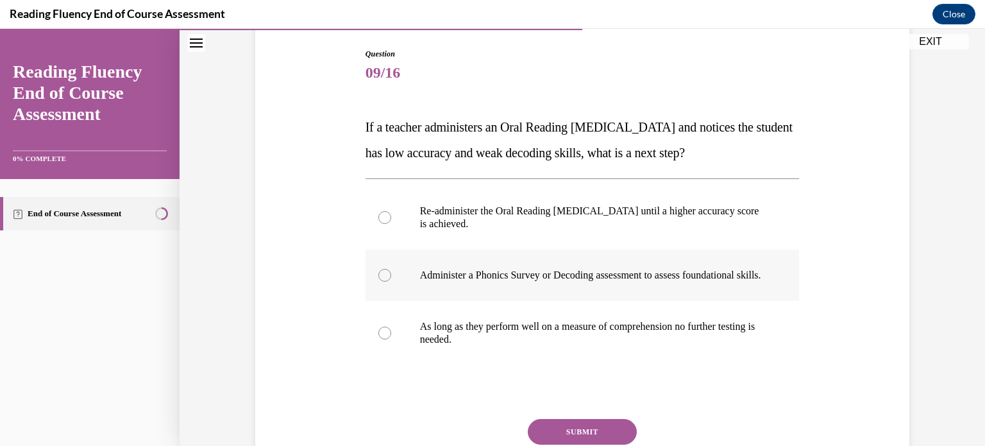
click at [637, 280] on p "Administer a Phonics Survey or Decoding assessment to assess foundational skill…" at bounding box center [594, 275] width 348 height 13
click at [391, 280] on input "Administer a Phonics Survey or Decoding assessment to assess foundational skill…" at bounding box center [384, 275] width 13 height 13
radio input "true"
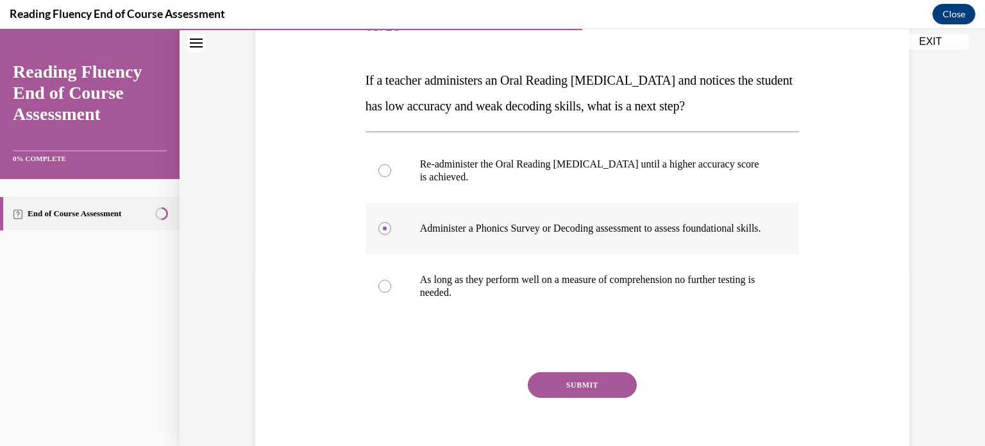
scroll to position [177, 0]
click at [602, 387] on button "SUBMIT" at bounding box center [582, 385] width 109 height 26
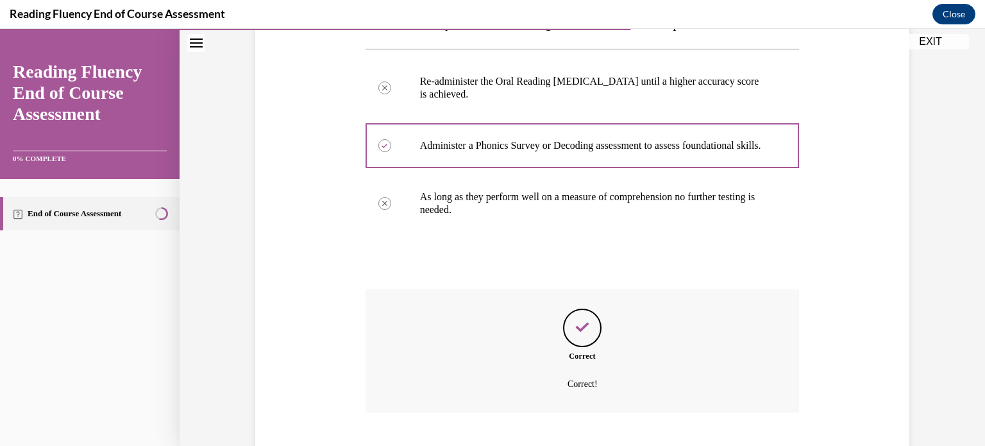
scroll to position [350, 0]
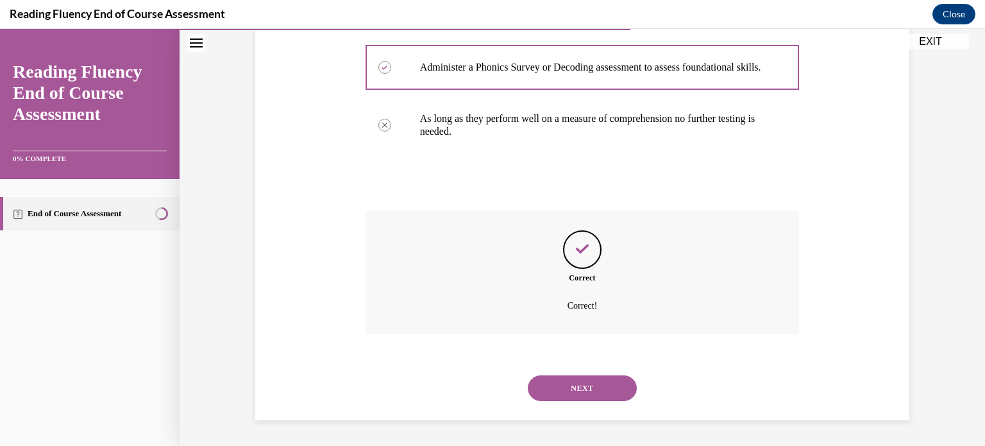
click at [595, 387] on button "NEXT" at bounding box center [582, 388] width 109 height 26
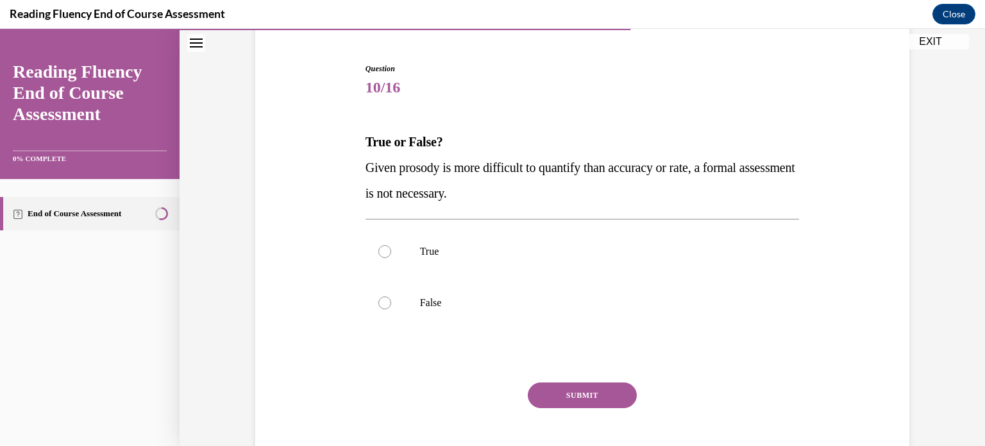
scroll to position [117, 0]
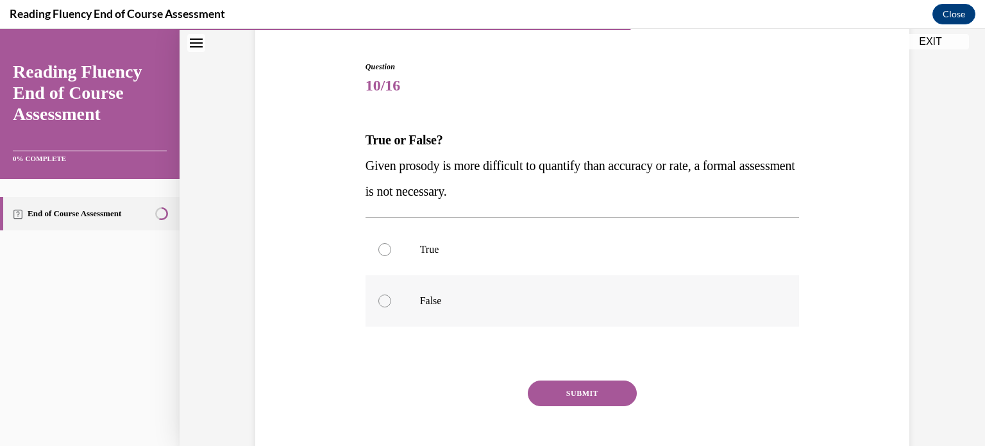
click at [586, 302] on p "False" at bounding box center [594, 300] width 348 height 13
click at [391, 302] on input "False" at bounding box center [384, 300] width 13 height 13
radio input "true"
click at [583, 387] on button "SUBMIT" at bounding box center [582, 393] width 109 height 26
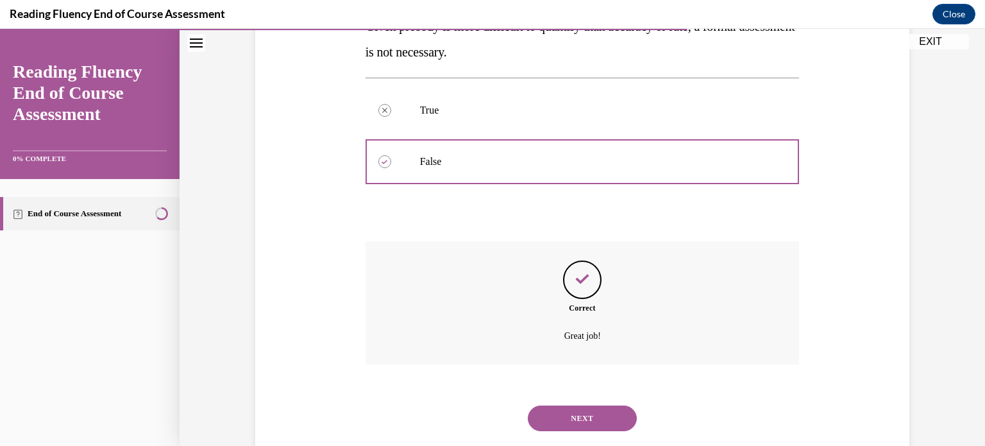
scroll to position [286, 0]
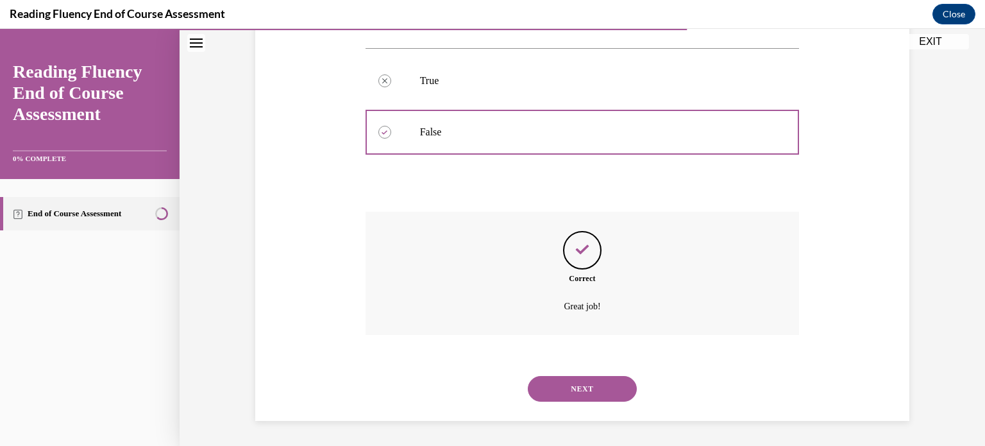
click at [577, 380] on button "NEXT" at bounding box center [582, 389] width 109 height 26
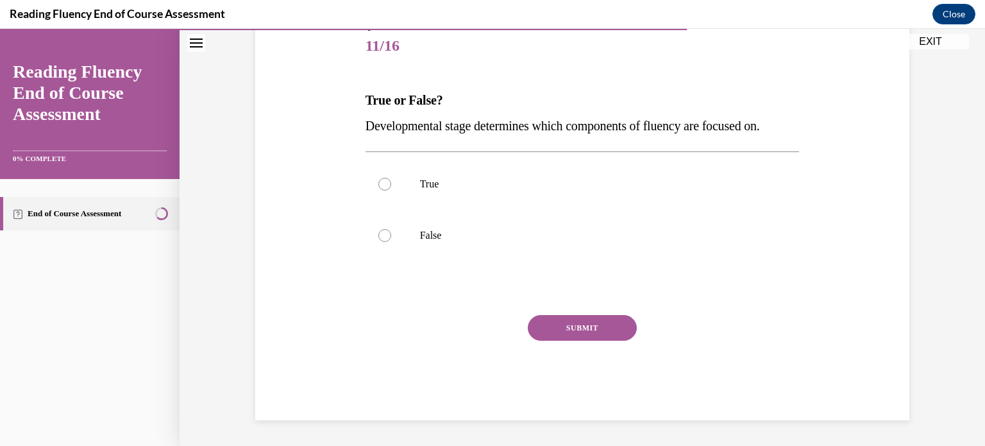
scroll to position [142, 0]
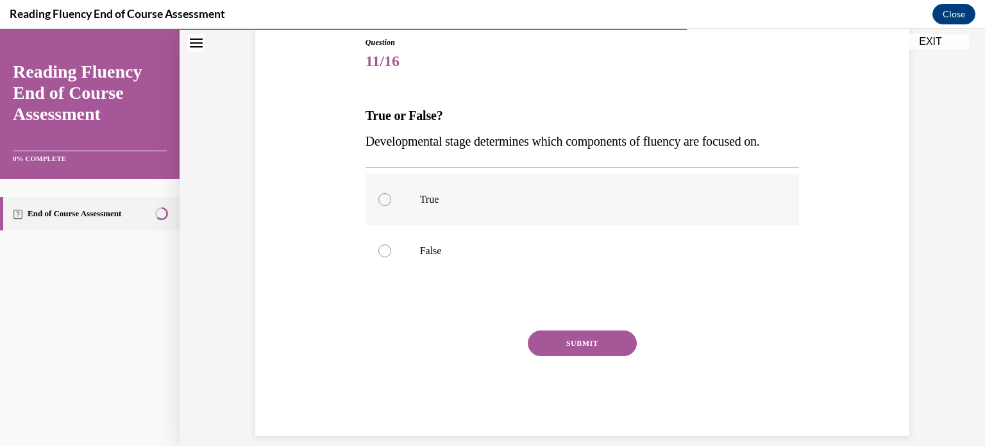
click at [568, 174] on label "True" at bounding box center [583, 199] width 434 height 51
click at [391, 193] on input "True" at bounding box center [384, 199] width 13 height 13
radio input "true"
click at [587, 344] on button "SUBMIT" at bounding box center [582, 343] width 109 height 26
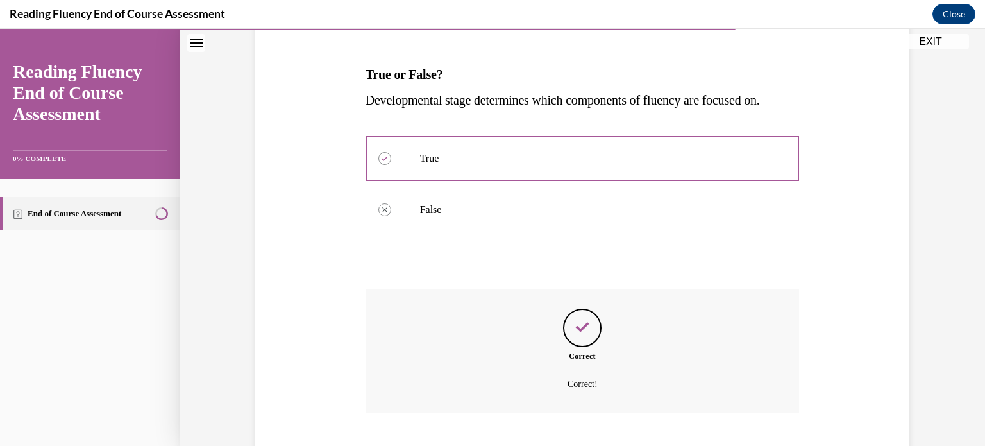
scroll to position [260, 0]
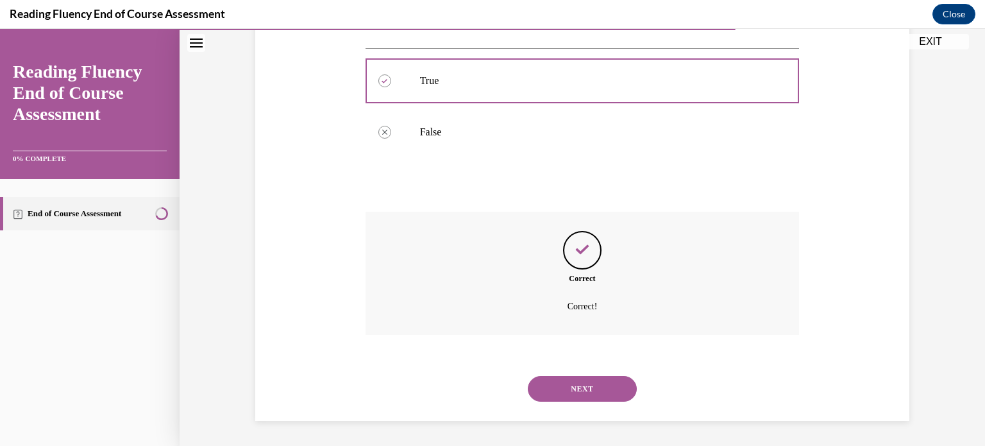
click at [572, 389] on button "NEXT" at bounding box center [582, 389] width 109 height 26
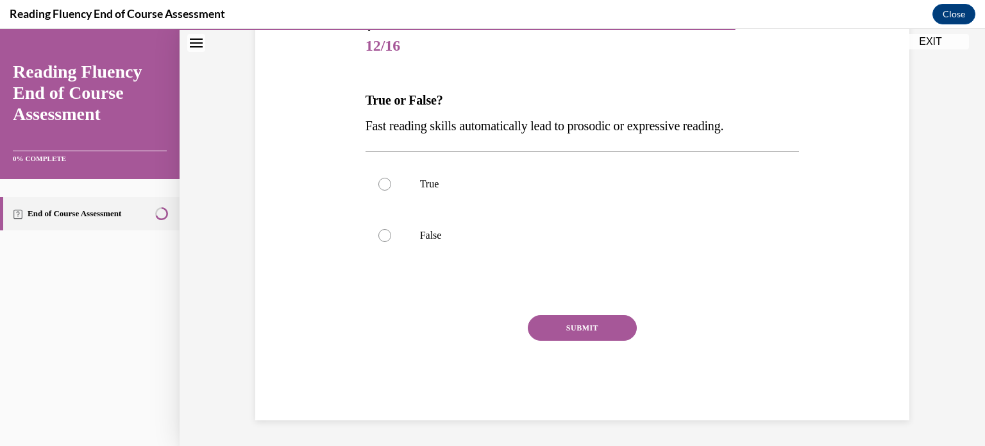
scroll to position [142, 0]
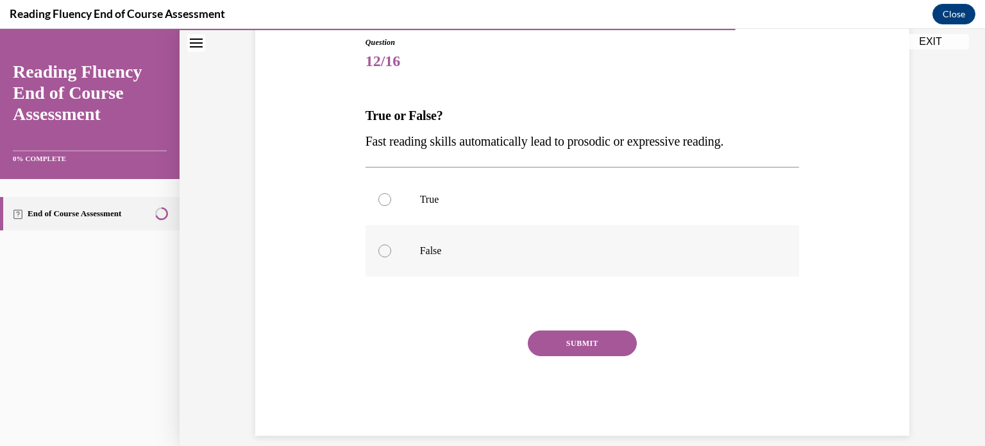
click at [556, 259] on label "False" at bounding box center [583, 250] width 434 height 51
click at [391, 257] on input "False" at bounding box center [384, 250] width 13 height 13
radio input "true"
click at [573, 344] on button "SUBMIT" at bounding box center [582, 343] width 109 height 26
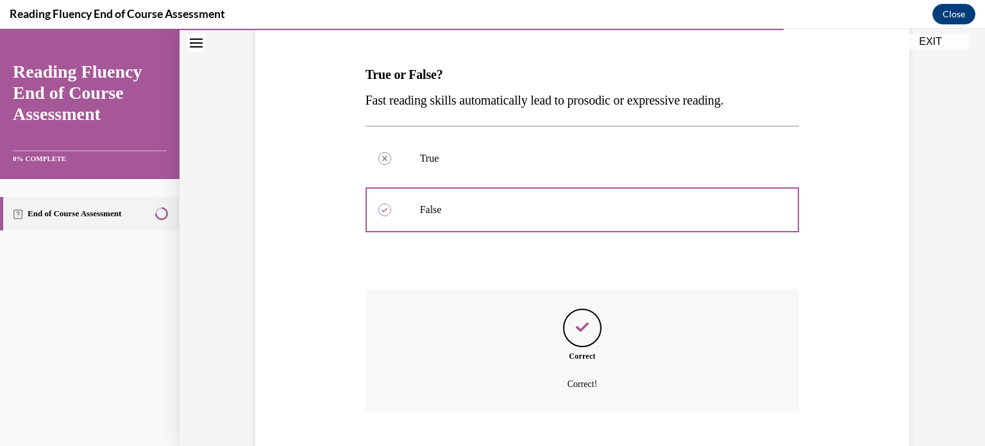
scroll to position [260, 0]
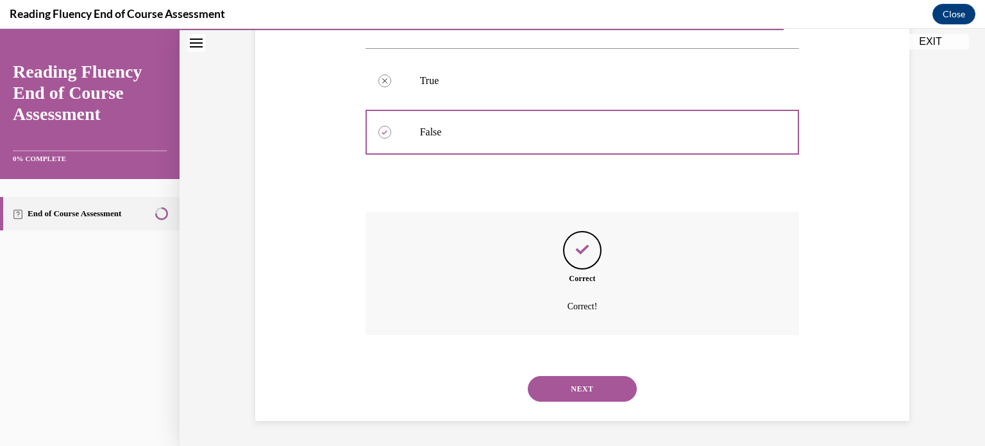
click at [573, 384] on button "NEXT" at bounding box center [582, 389] width 109 height 26
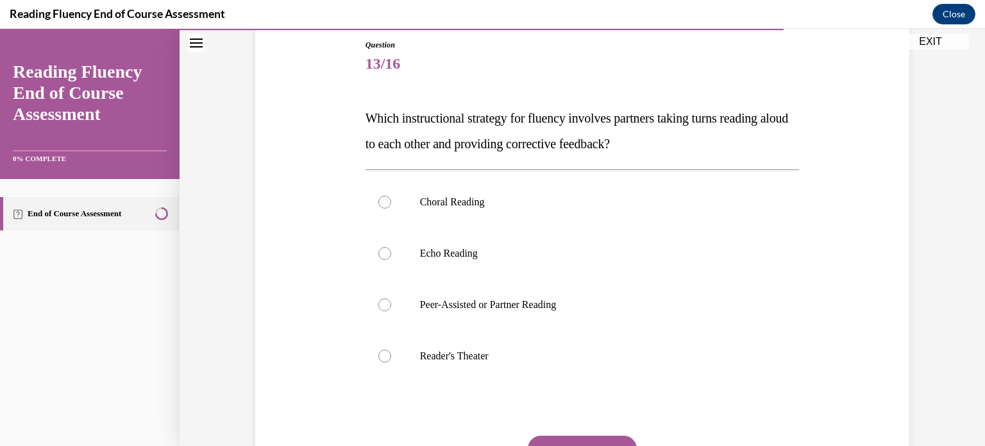
scroll to position [142, 0]
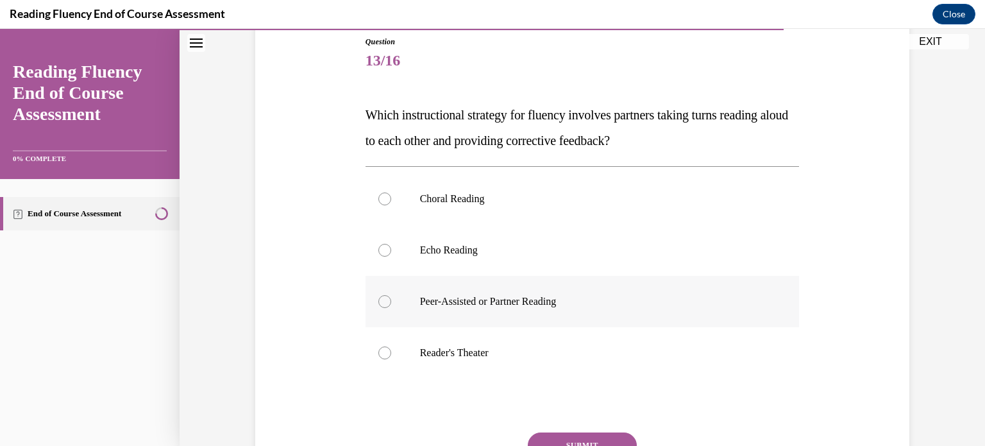
click at [508, 293] on label "Peer-Assisted or Partner Reading" at bounding box center [583, 301] width 434 height 51
click at [391, 295] on input "Peer-Assisted or Partner Reading" at bounding box center [384, 301] width 13 height 13
radio input "true"
click at [570, 438] on button "SUBMIT" at bounding box center [582, 445] width 109 height 26
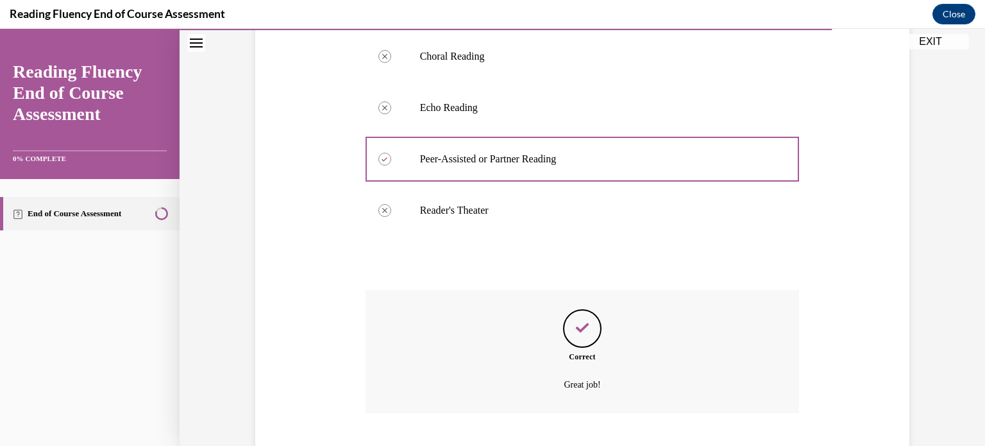
scroll to position [363, 0]
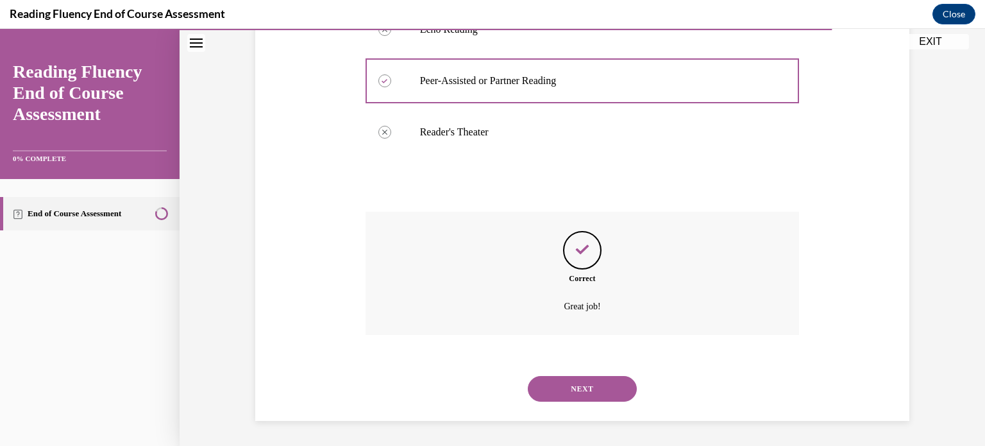
click at [583, 388] on button "NEXT" at bounding box center [582, 389] width 109 height 26
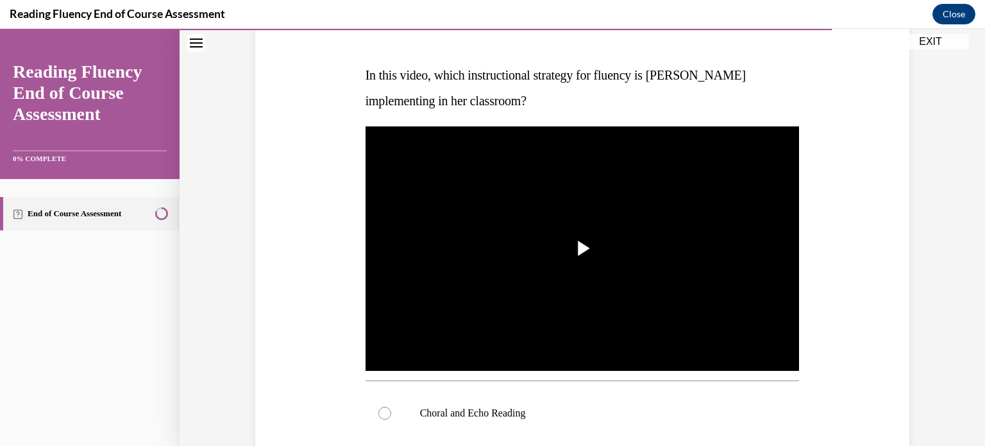
scroll to position [184, 0]
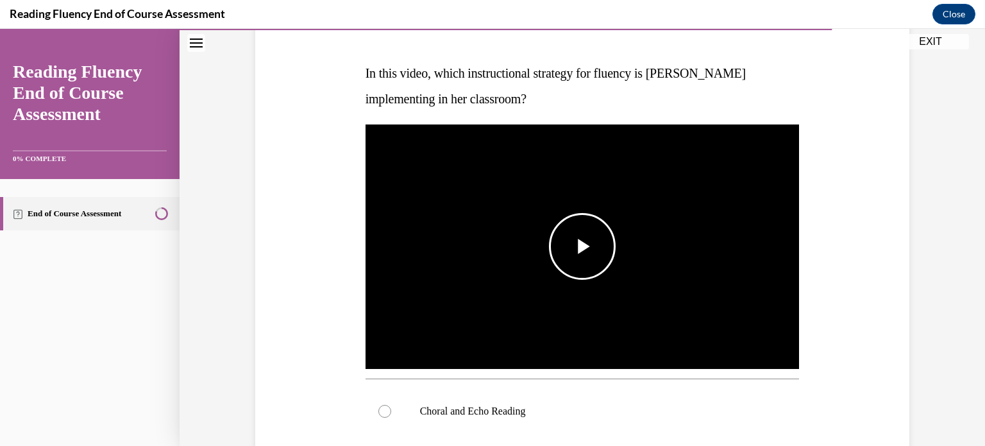
click at [582, 246] on span "Video player" at bounding box center [582, 246] width 0 height 0
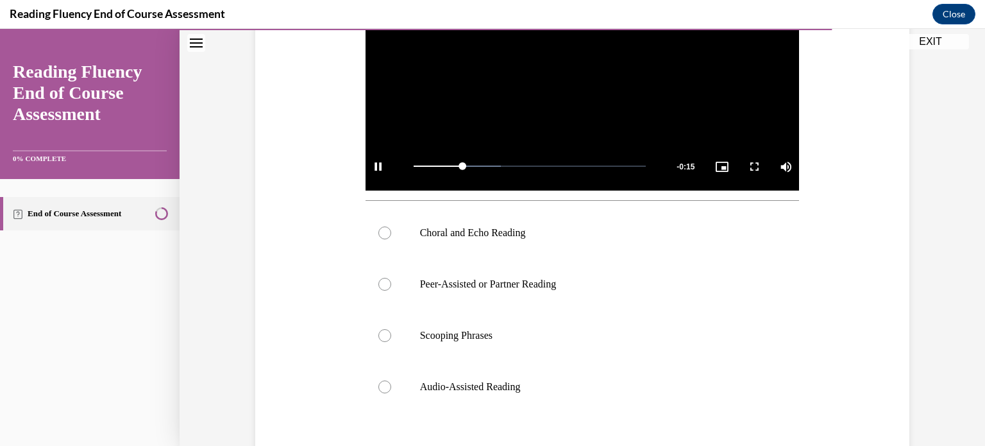
scroll to position [371, 0]
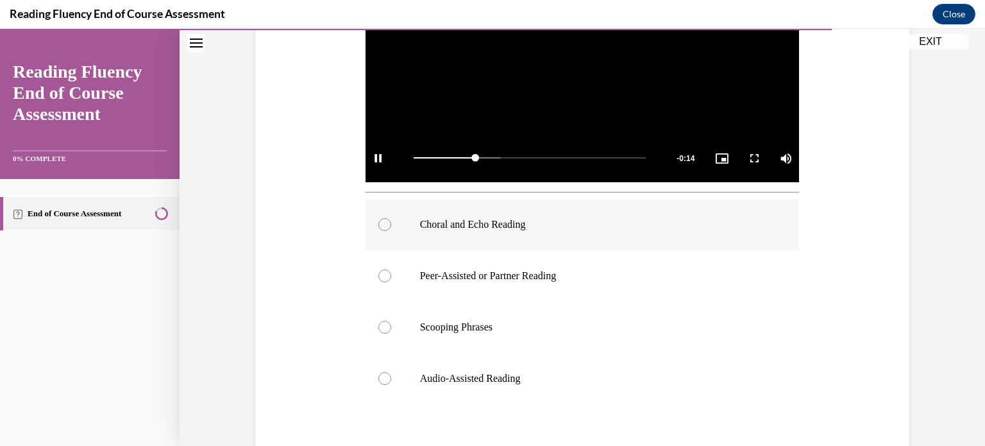
click at [548, 234] on label "Choral and Echo Reading" at bounding box center [583, 224] width 434 height 51
click at [391, 231] on input "Choral and Echo Reading" at bounding box center [384, 224] width 13 height 13
radio input "true"
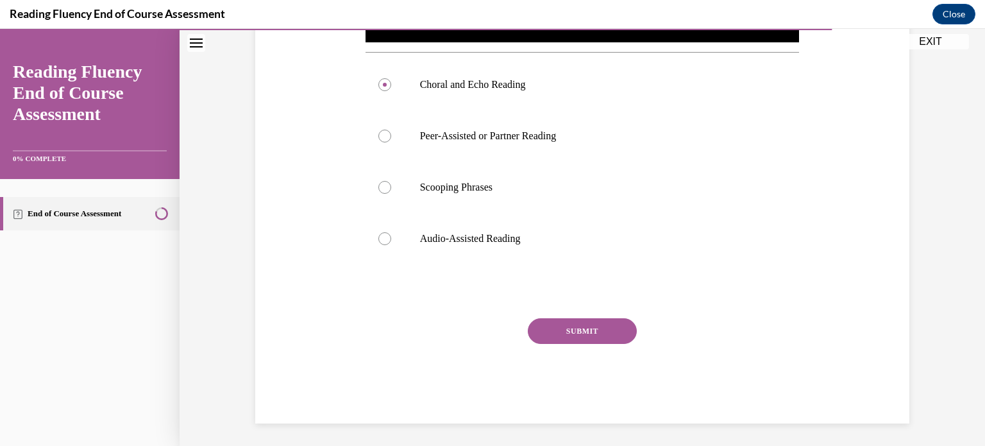
scroll to position [513, 0]
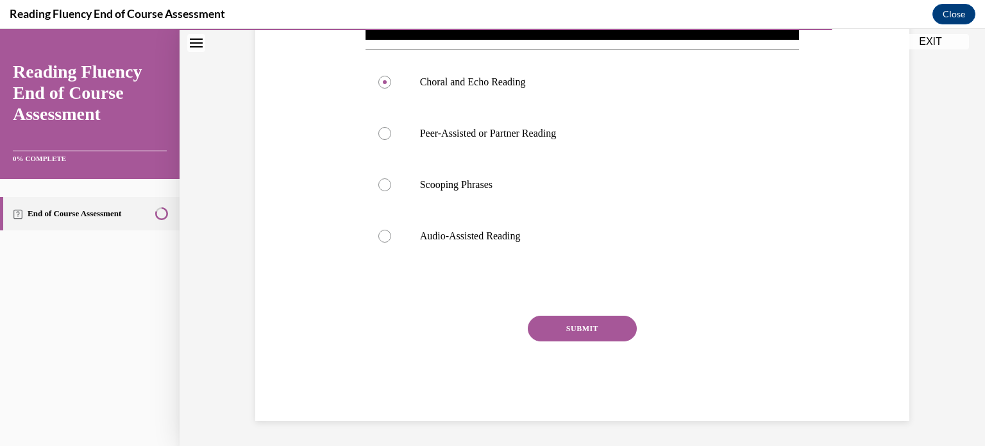
click at [617, 332] on button "SUBMIT" at bounding box center [582, 329] width 109 height 26
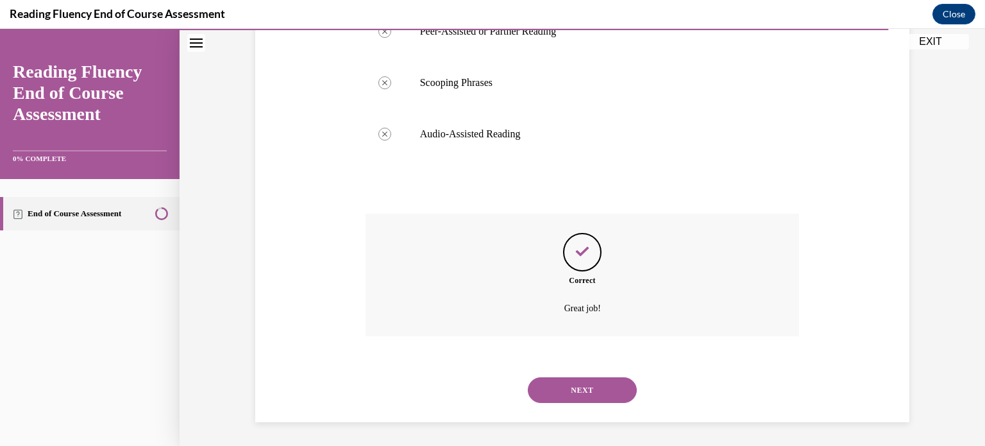
scroll to position [616, 0]
click at [607, 389] on button "NEXT" at bounding box center [582, 389] width 109 height 26
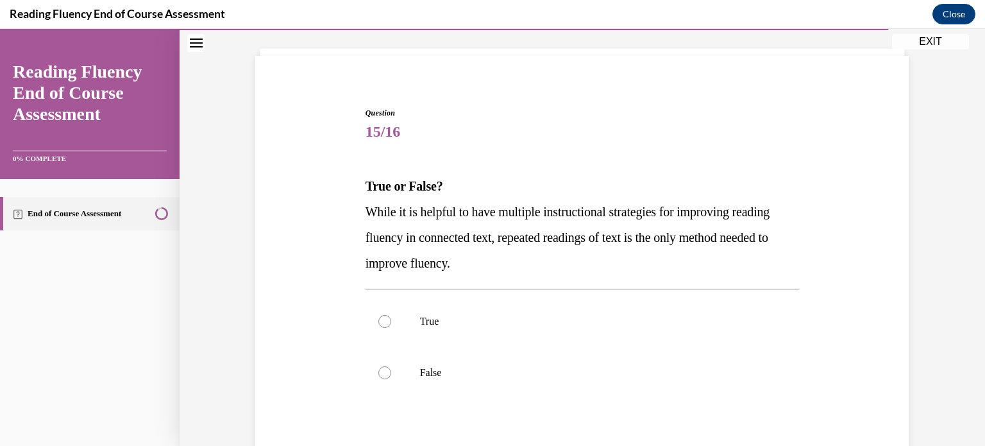
scroll to position [74, 0]
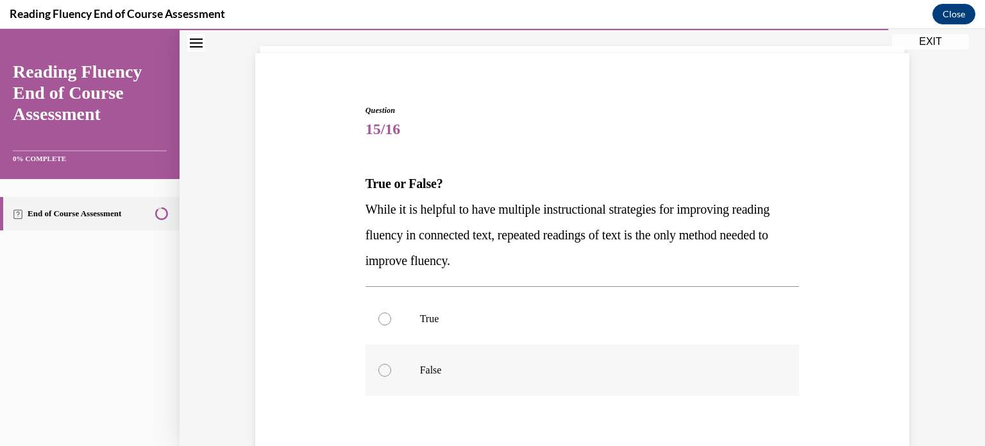
click at [403, 361] on label "False" at bounding box center [583, 369] width 434 height 51
click at [391, 364] on input "False" at bounding box center [384, 370] width 13 height 13
radio input "true"
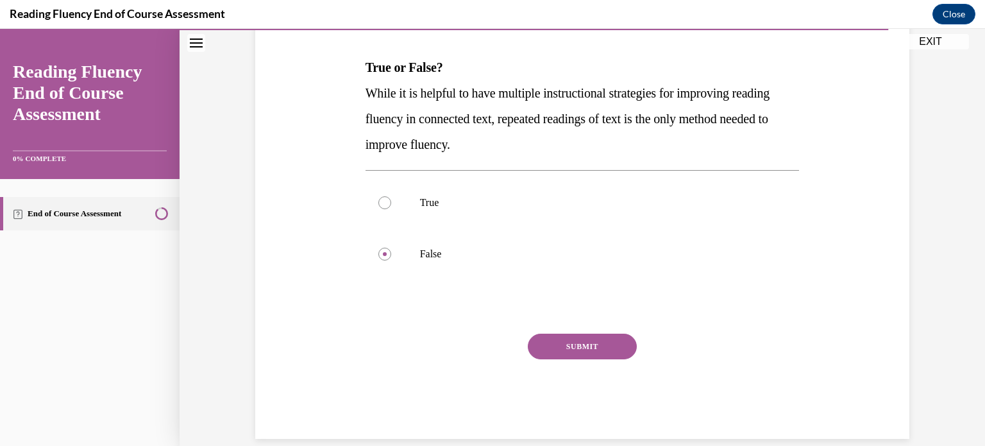
scroll to position [193, 0]
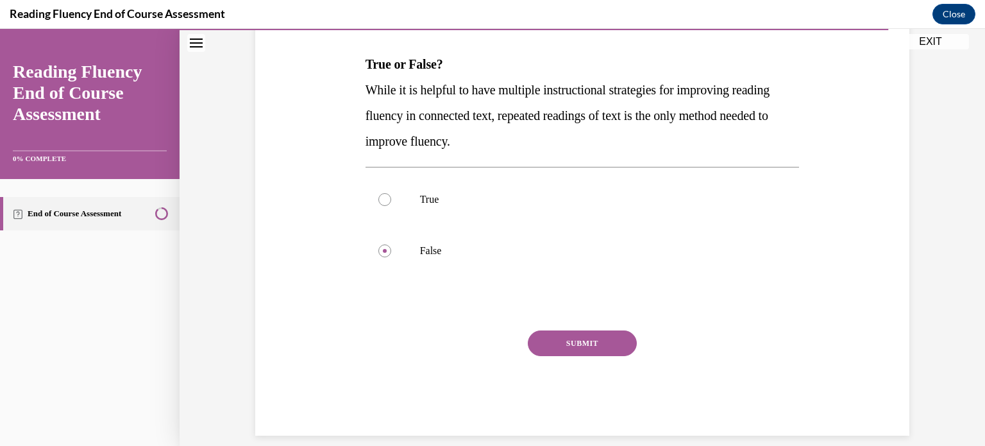
click at [595, 337] on button "SUBMIT" at bounding box center [582, 343] width 109 height 26
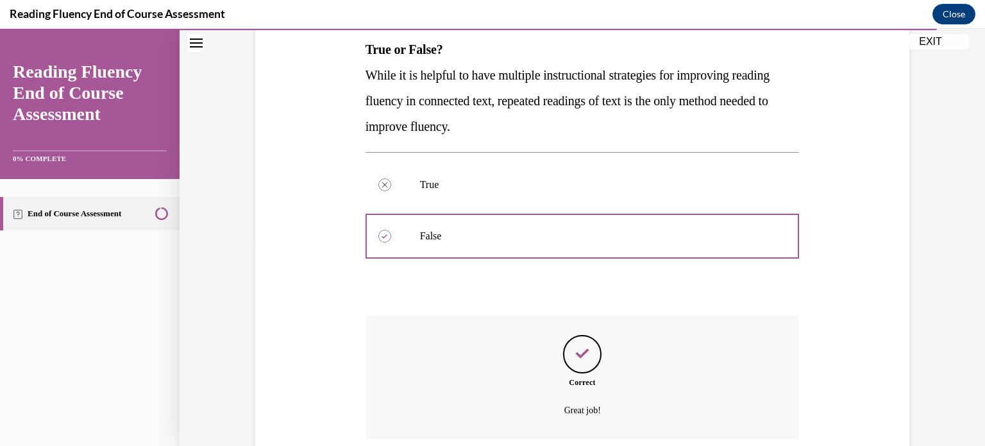
scroll to position [312, 0]
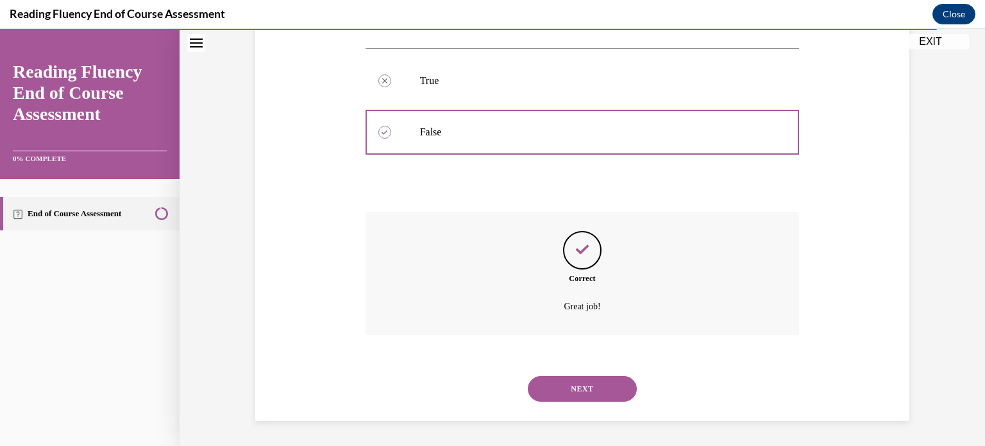
click at [586, 378] on button "NEXT" at bounding box center [582, 389] width 109 height 26
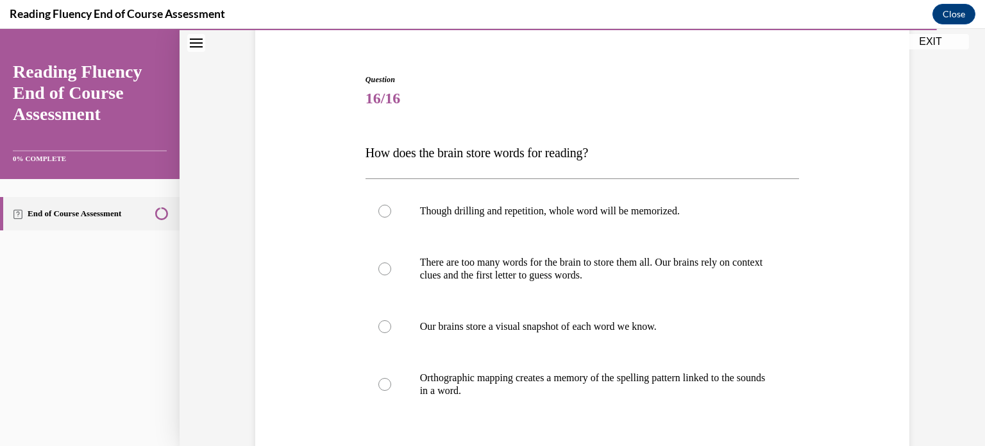
scroll to position [112, 0]
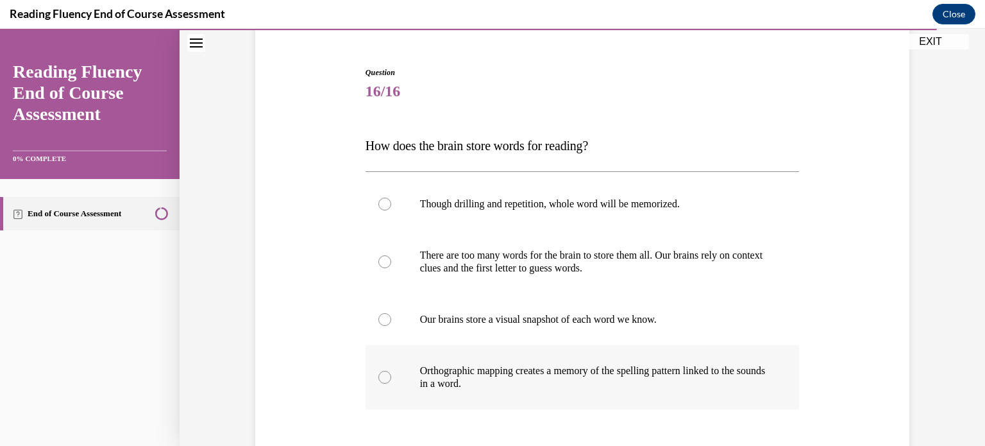
click at [580, 378] on p "Orthographic mapping creates a memory of the spelling pattern linked to the sou…" at bounding box center [594, 377] width 348 height 26
click at [391, 378] on input "Orthographic mapping creates a memory of the spelling pattern linked to the sou…" at bounding box center [384, 377] width 13 height 13
radio input "true"
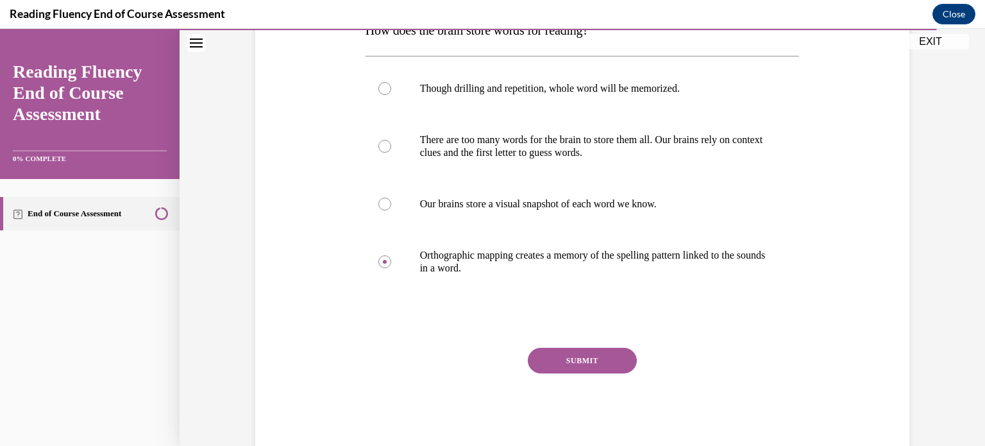
scroll to position [231, 0]
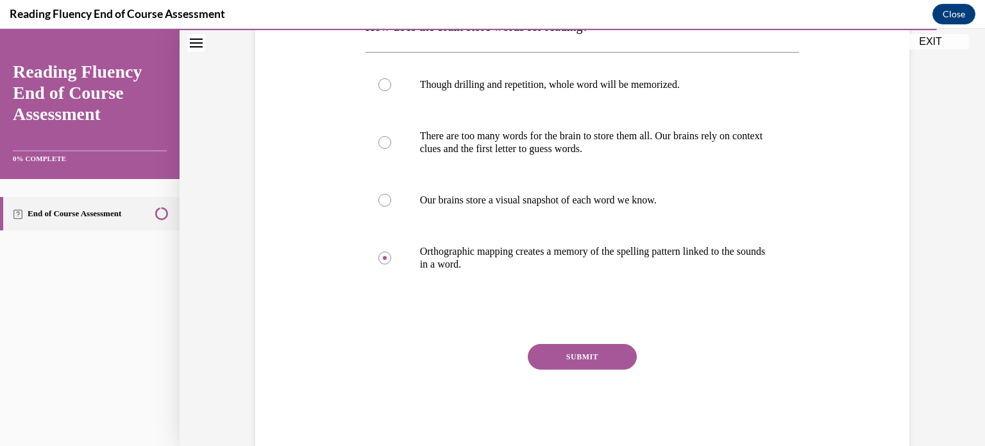
click at [584, 353] on button "SUBMIT" at bounding box center [582, 357] width 109 height 26
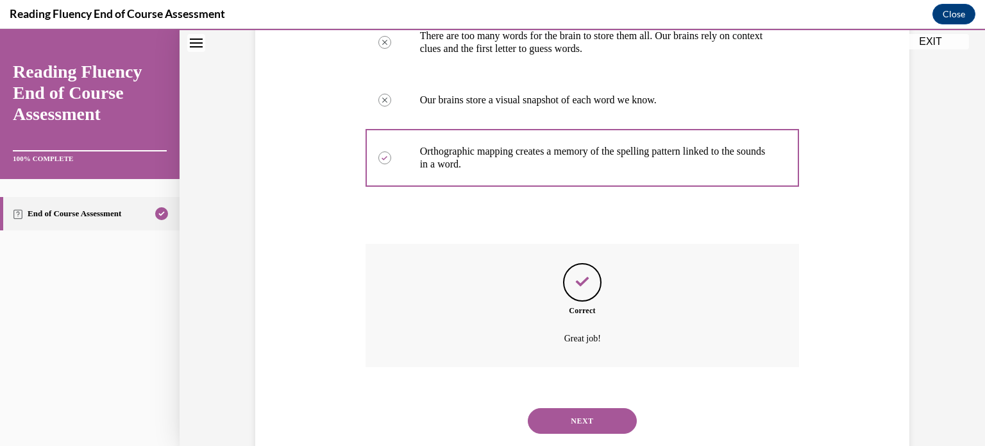
scroll to position [363, 0]
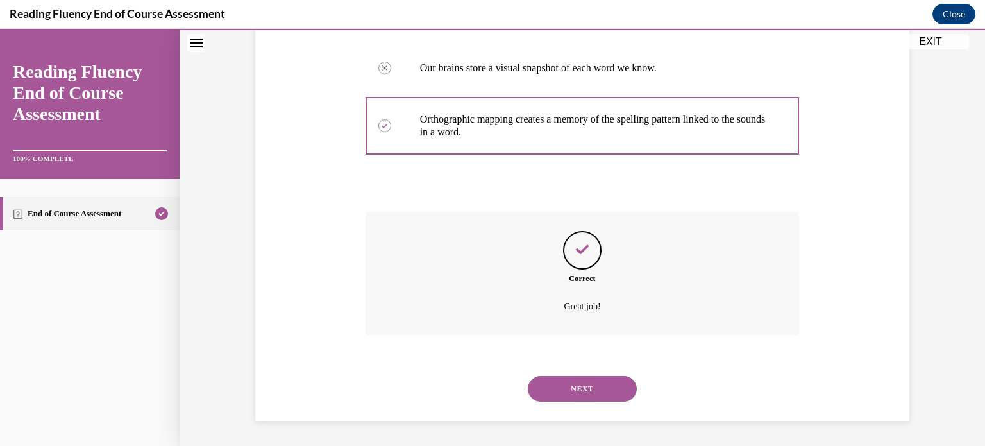
click at [588, 386] on button "NEXT" at bounding box center [582, 389] width 109 height 26
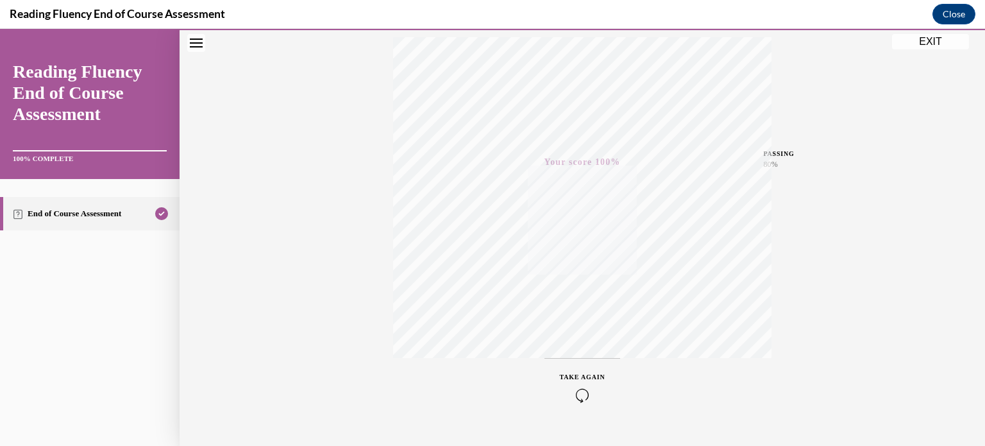
scroll to position [240, 0]
click at [919, 47] on button "EXIT" at bounding box center [930, 41] width 77 height 15
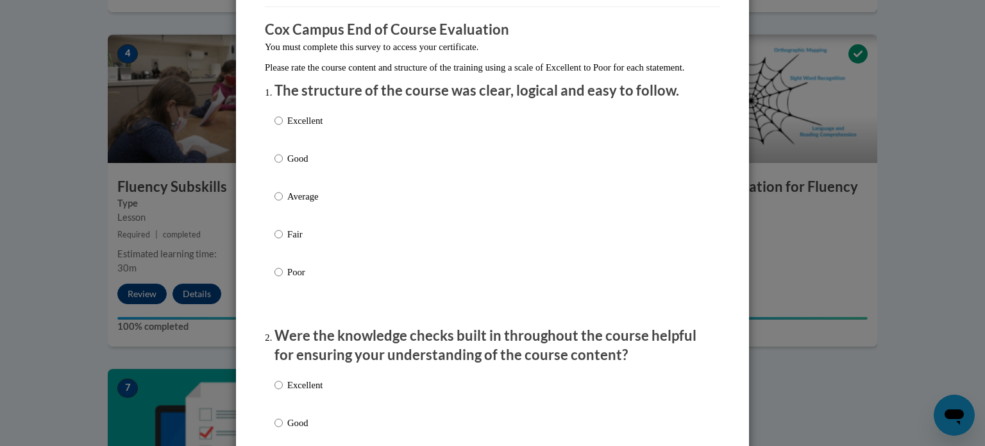
scroll to position [123, 0]
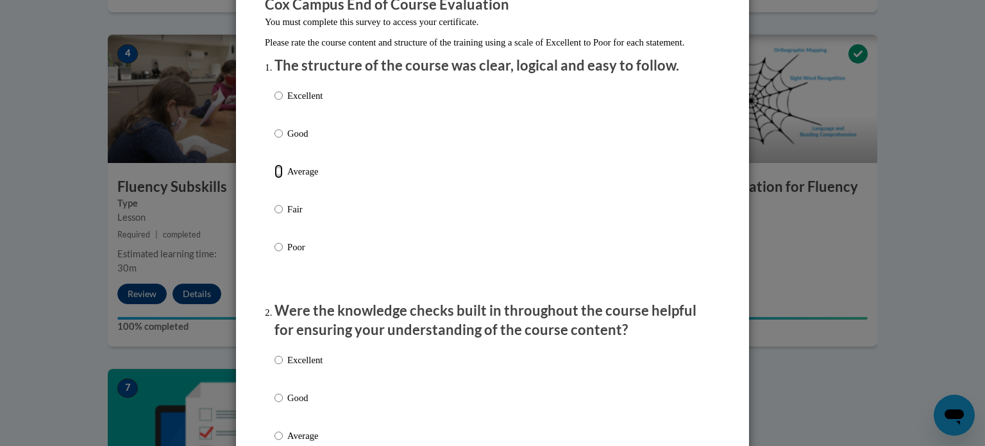
click at [278, 178] on input "Average" at bounding box center [279, 171] width 8 height 14
radio input "true"
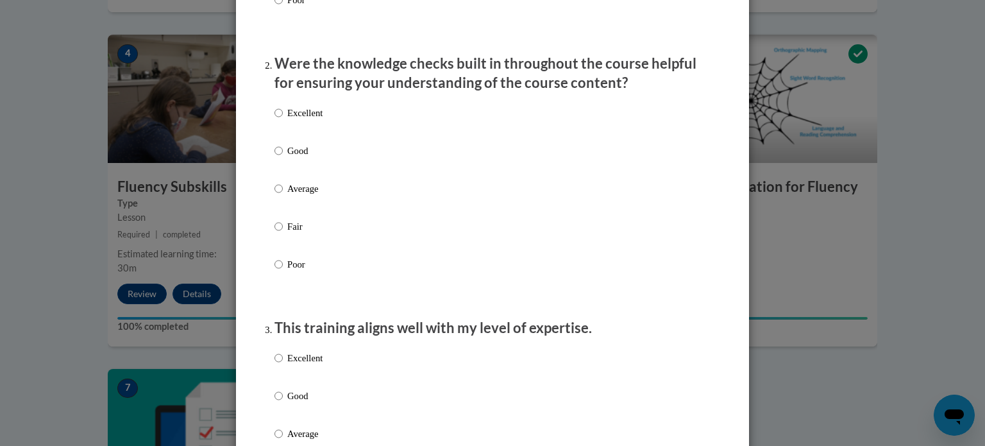
scroll to position [376, 0]
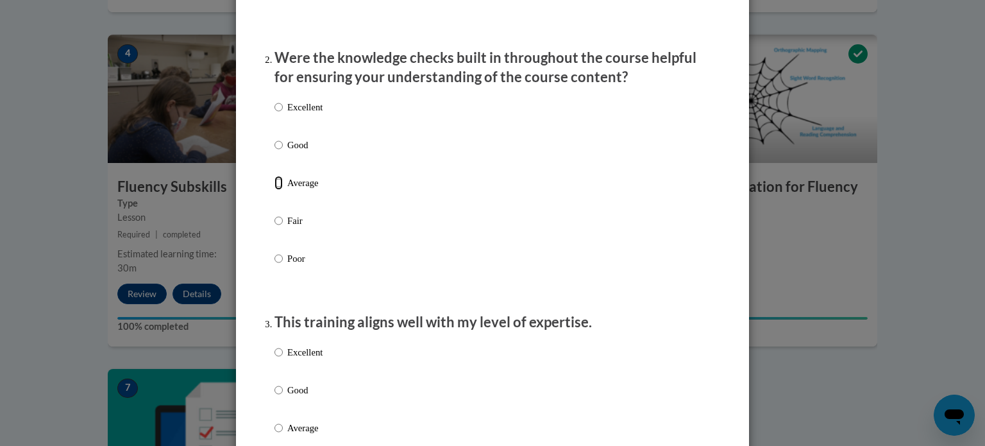
click at [276, 190] on input "Average" at bounding box center [279, 183] width 8 height 14
radio input "true"
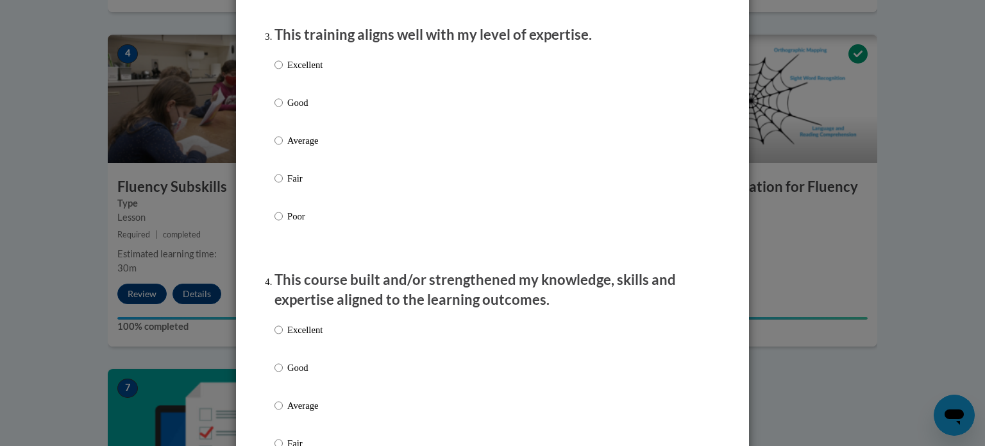
scroll to position [693, 0]
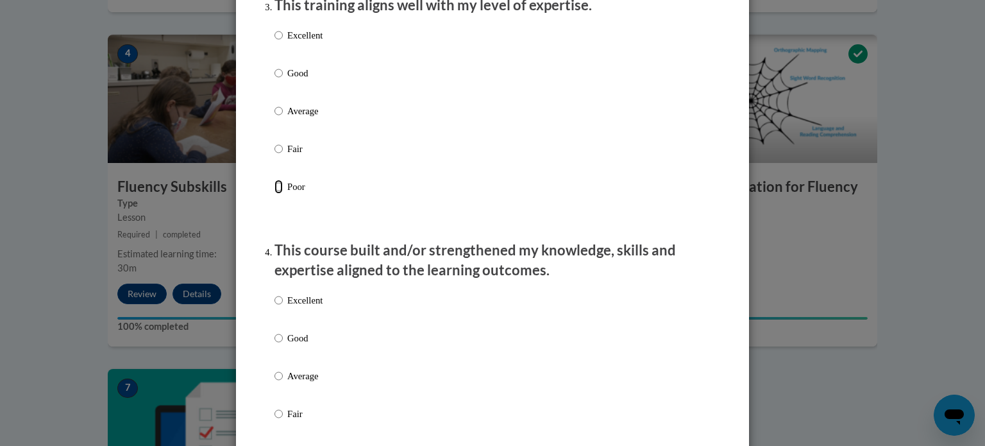
click at [281, 194] on input "Poor" at bounding box center [279, 187] width 8 height 14
radio input "true"
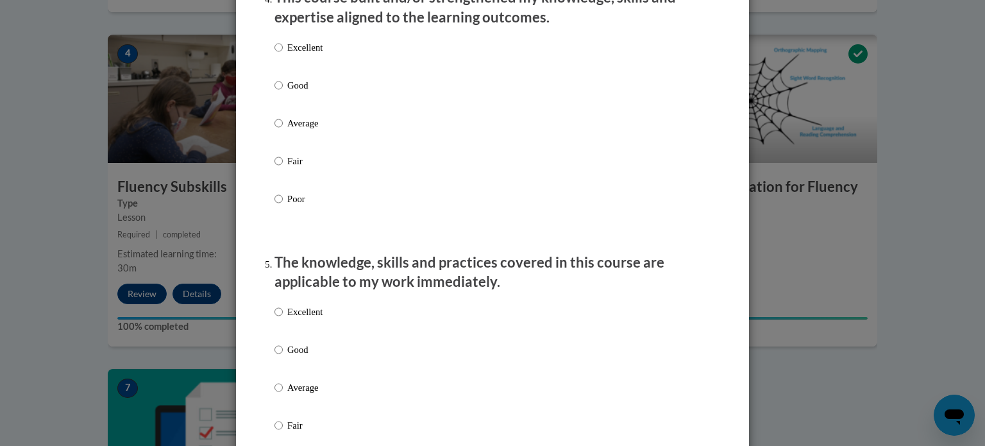
scroll to position [980, 0]
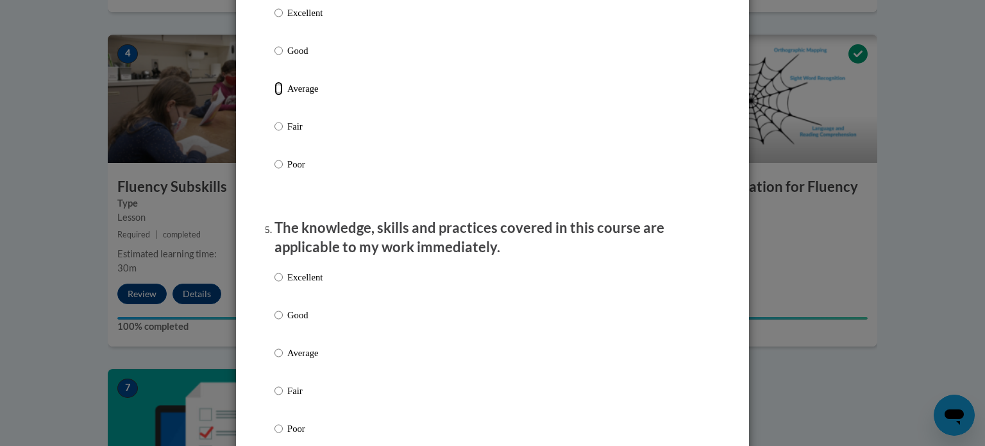
click at [279, 96] on input "Average" at bounding box center [279, 88] width 8 height 14
radio input "true"
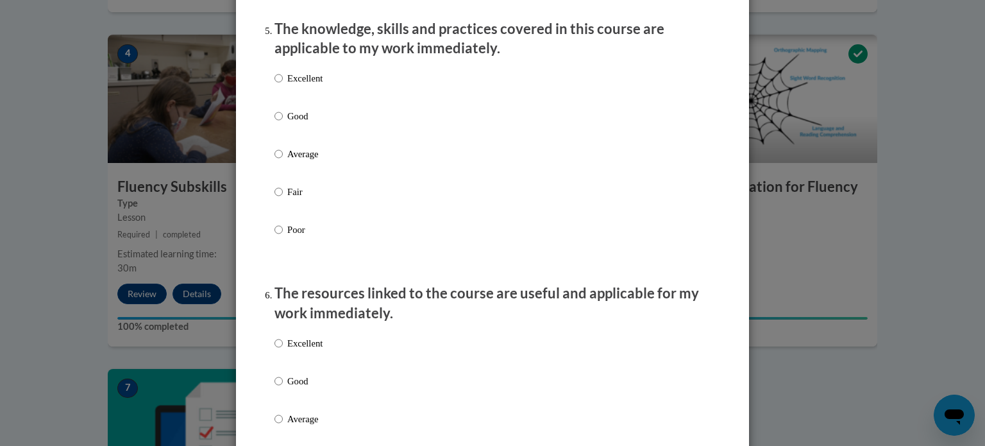
scroll to position [1180, 0]
click at [278, 160] on input "Average" at bounding box center [279, 153] width 8 height 14
radio input "true"
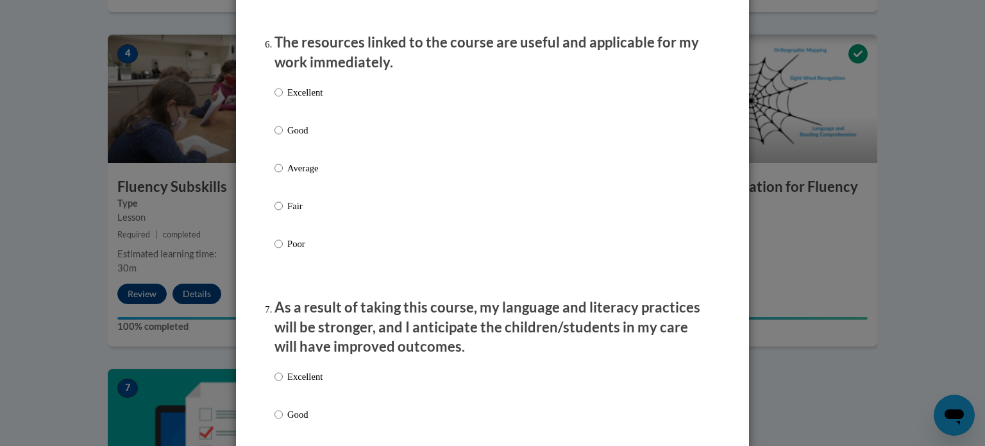
scroll to position [1432, 0]
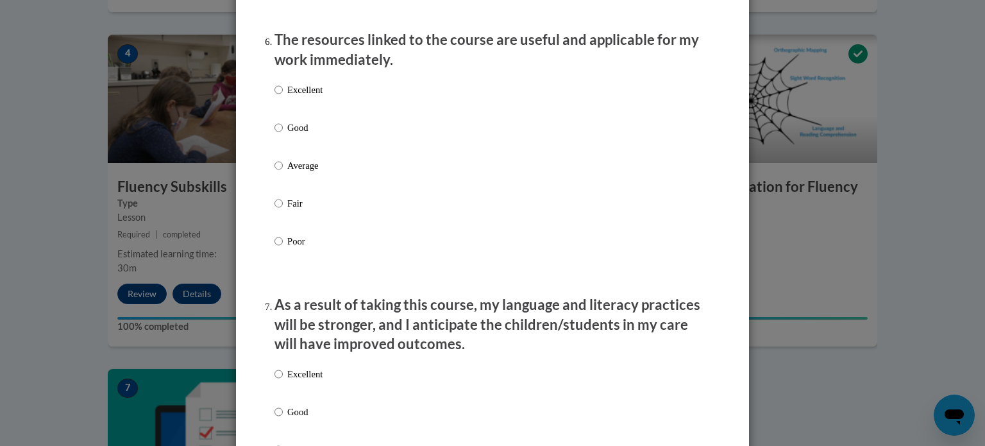
click at [284, 141] on label "Good" at bounding box center [299, 138] width 48 height 35
click at [283, 135] on input "Good" at bounding box center [279, 128] width 8 height 14
radio input "true"
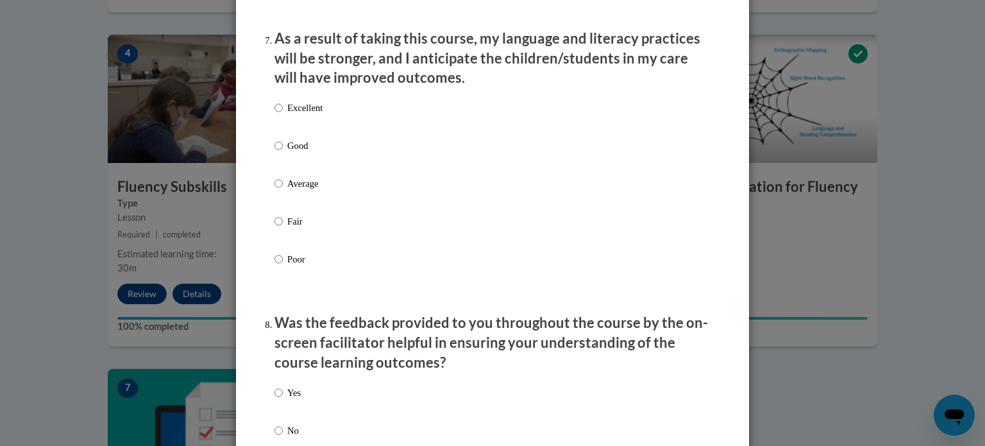
scroll to position [1703, 0]
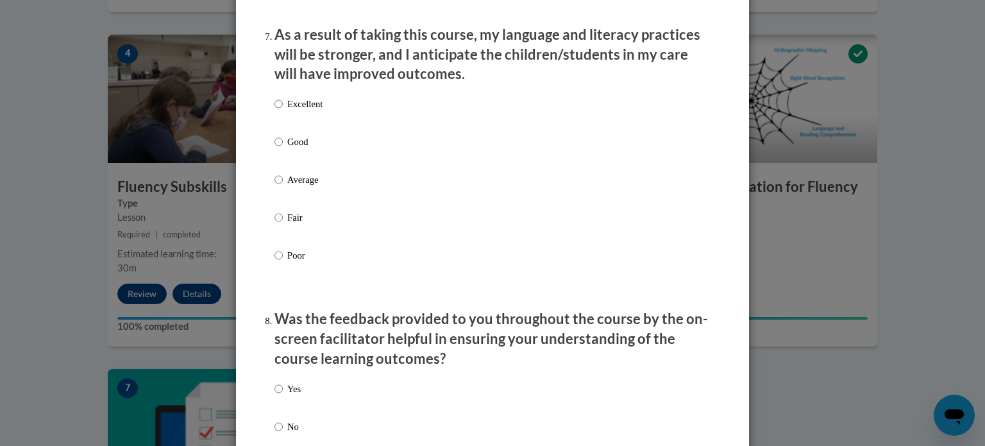
click at [285, 265] on label "Poor" at bounding box center [299, 265] width 48 height 35
click at [283, 262] on input "Poor" at bounding box center [279, 255] width 8 height 14
radio input "true"
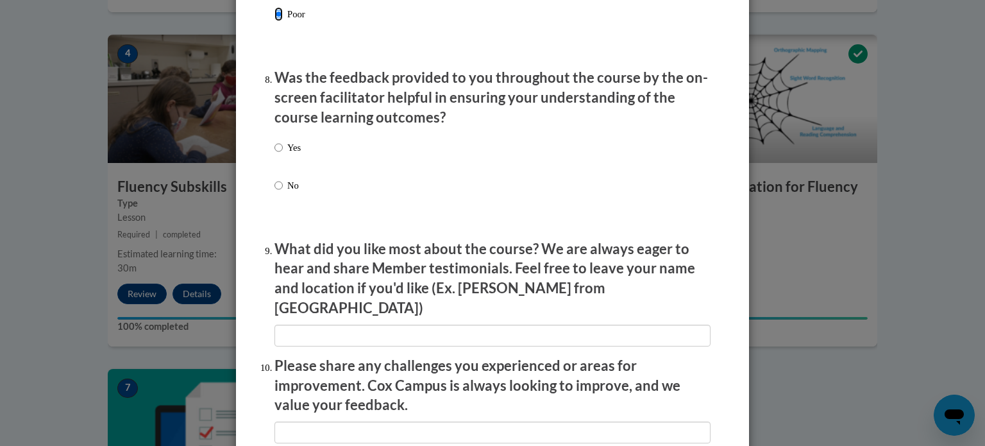
scroll to position [1946, 0]
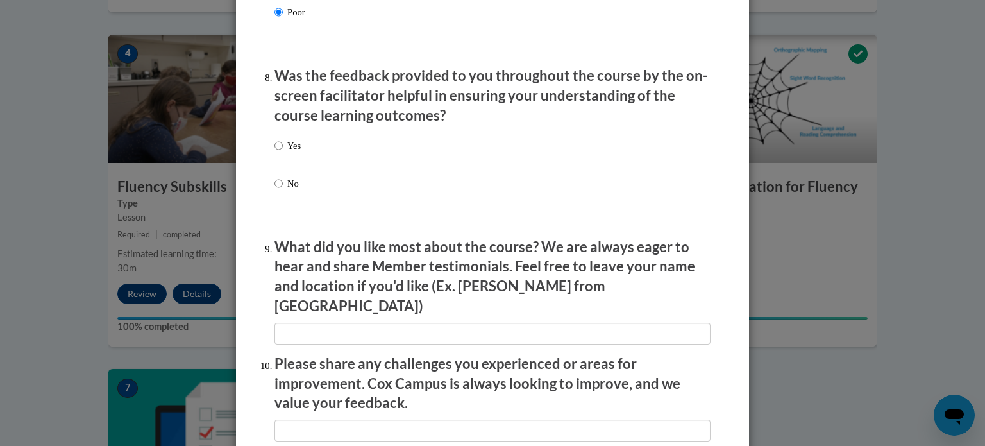
click at [287, 159] on label "Yes" at bounding box center [288, 156] width 26 height 35
click at [283, 153] on input "Yes" at bounding box center [279, 146] width 8 height 14
radio input "true"
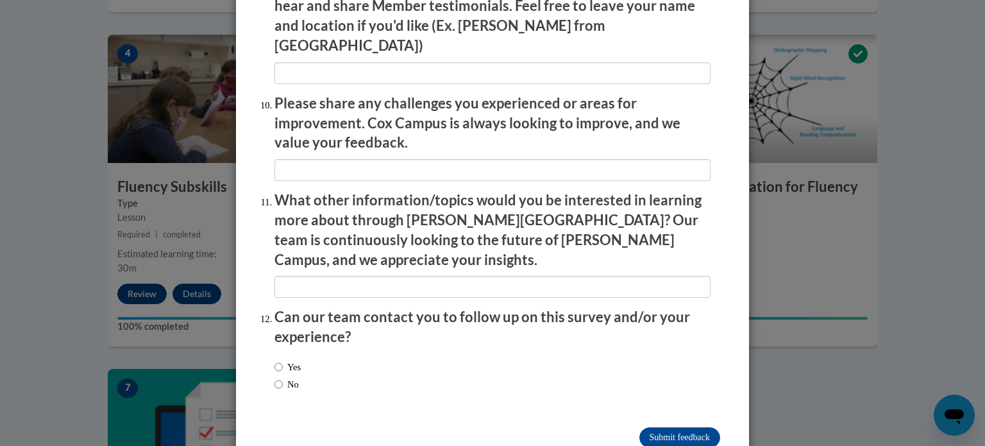
scroll to position [2225, 0]
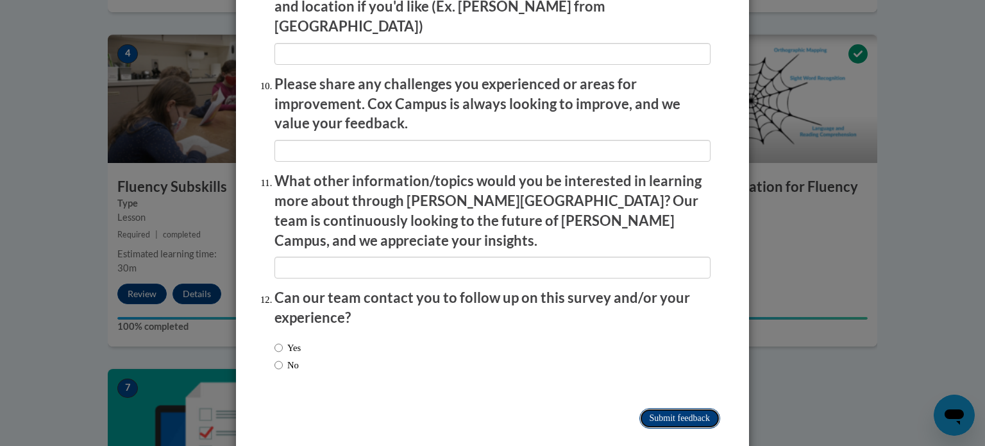
click at [691, 408] on input "Submit feedback" at bounding box center [680, 418] width 81 height 21
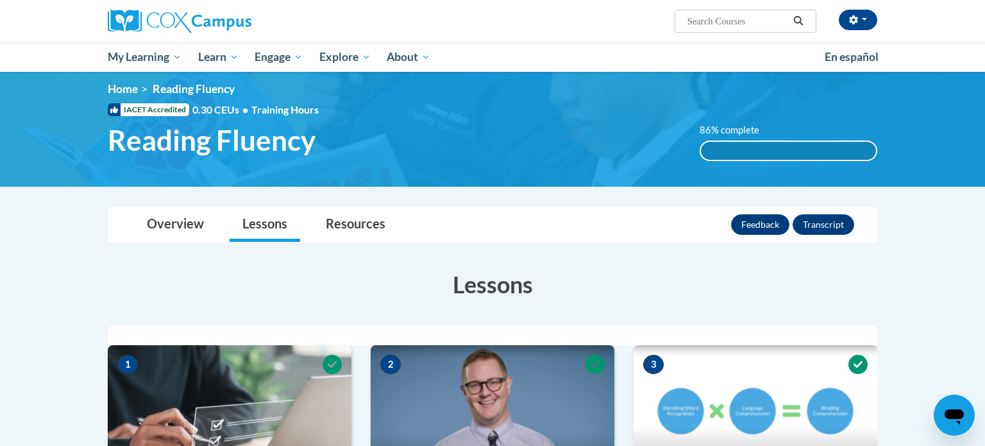
scroll to position [0, 0]
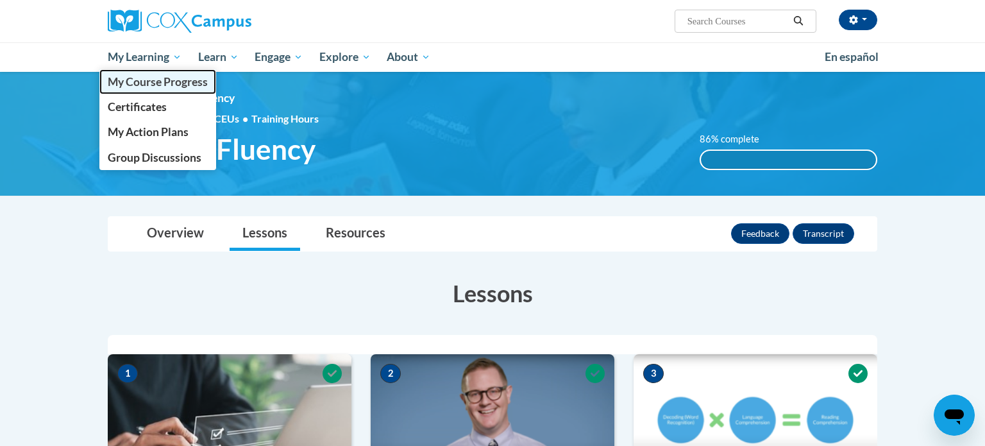
click at [158, 83] on span "My Course Progress" at bounding box center [158, 81] width 100 height 13
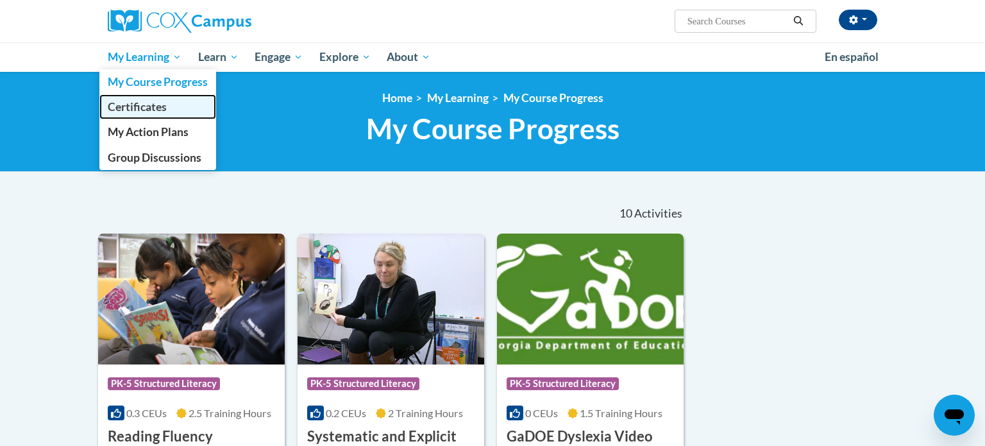
click at [154, 112] on span "Certificates" at bounding box center [137, 106] width 59 height 13
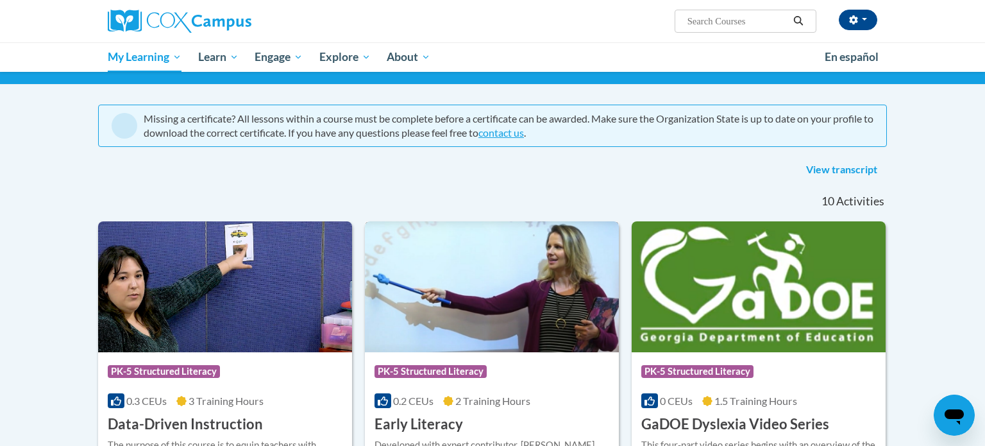
click at [427, 262] on img at bounding box center [492, 286] width 254 height 131
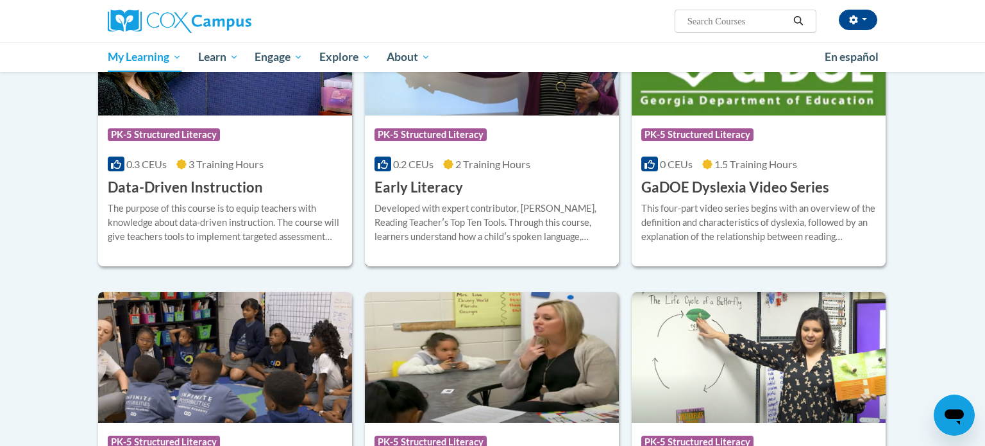
scroll to position [372, 0]
